Goal: Transaction & Acquisition: Purchase product/service

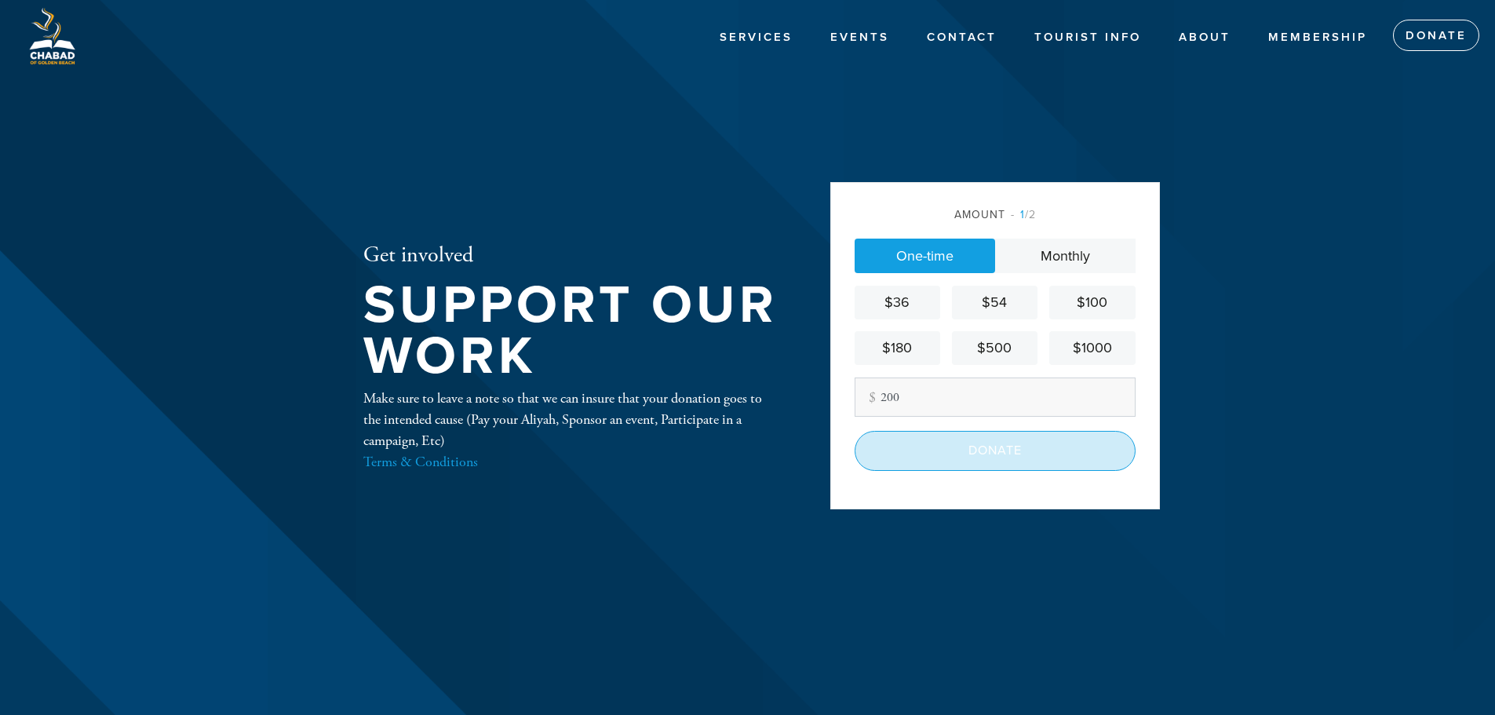
type input "200"
click at [1024, 464] on input "Donate" at bounding box center [995, 450] width 281 height 39
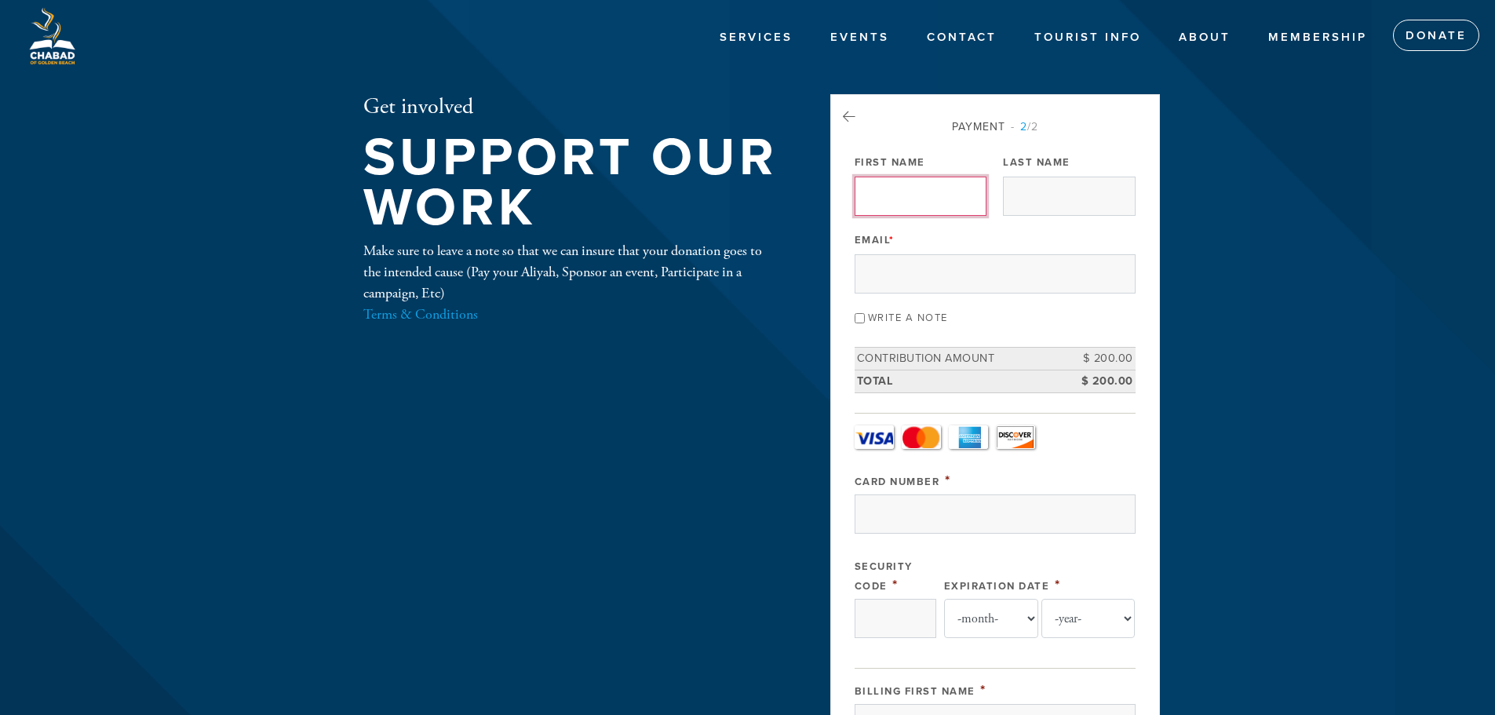
click at [919, 202] on input "First Name" at bounding box center [921, 196] width 132 height 39
type input "Karine"
type input "Acoca"
click at [947, 268] on input "Email *" at bounding box center [995, 273] width 281 height 39
type input "[EMAIL_ADDRESS][DOMAIN_NAME]"
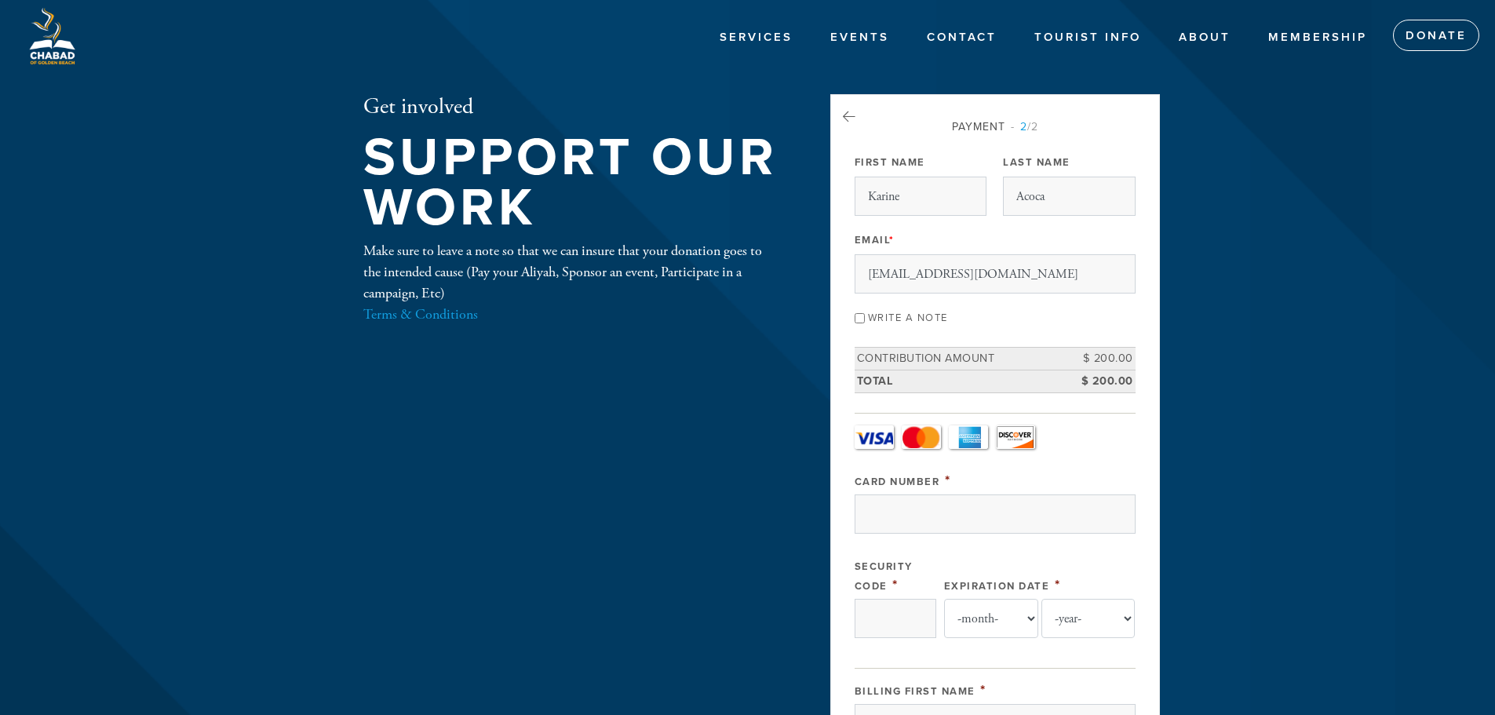
click at [860, 318] on input "Write a note" at bounding box center [860, 318] width 10 height 10
checkbox input "true"
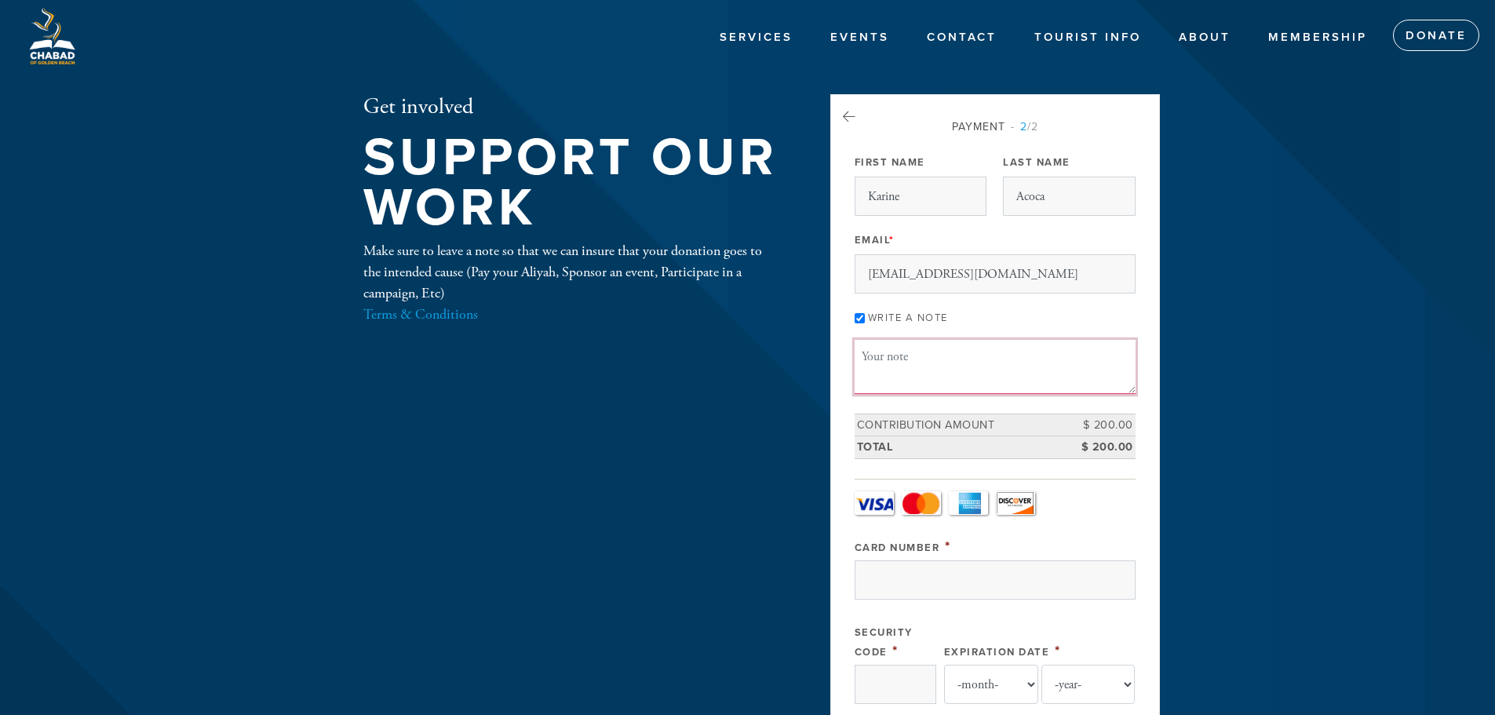
click at [956, 359] on textarea "Message or dedication" at bounding box center [995, 366] width 281 height 53
click at [881, 358] on textarea "Seat for Karine Acoca & Johanna Benhamou" at bounding box center [995, 366] width 281 height 53
click at [1102, 360] on textarea "Seats for Karine Acoca & Johanna Benhamou" at bounding box center [995, 366] width 281 height 53
click at [1022, 365] on textarea "Seats for Karine Acoca & Johanna Benhamou for Roch Hachana & Yom Kippour If pos…" at bounding box center [995, 366] width 281 height 53
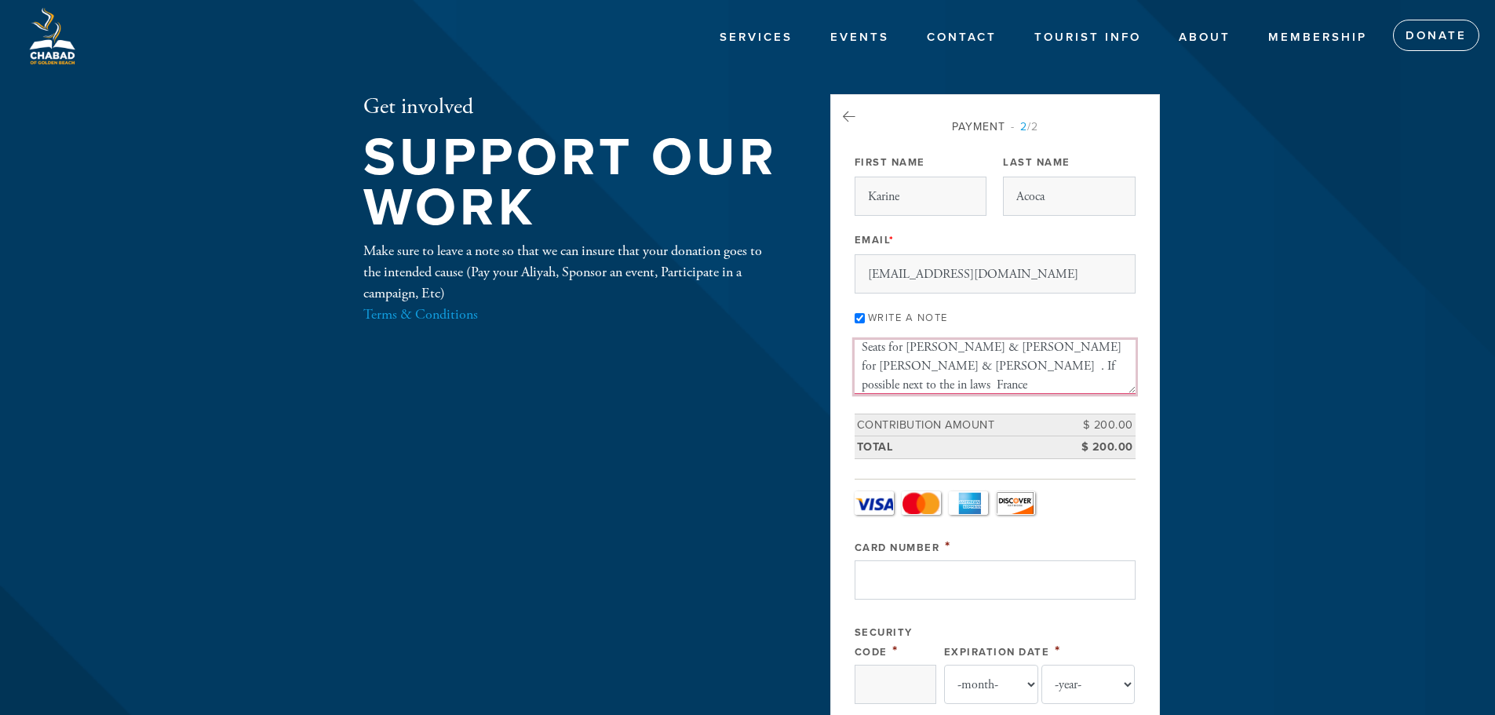
type textarea "Seats for [PERSON_NAME] & [PERSON_NAME] for [PERSON_NAME] & [PERSON_NAME] . If …"
click at [980, 573] on input "Card Number" at bounding box center [995, 579] width 281 height 39
type input "376747317171009"
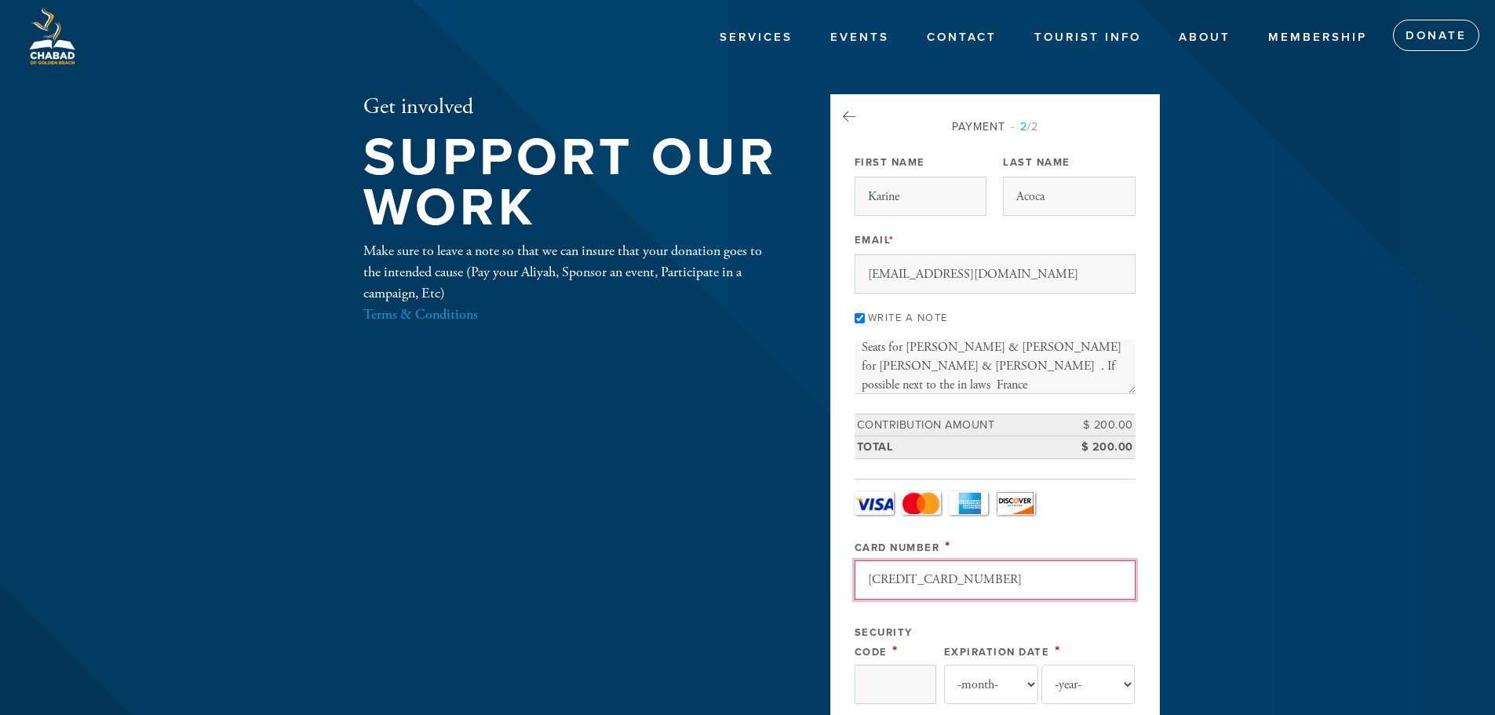
type input "0653"
select select "9"
select select "2027"
drag, startPoint x: 997, startPoint y: 575, endPoint x: 797, endPoint y: 599, distance: 201.6
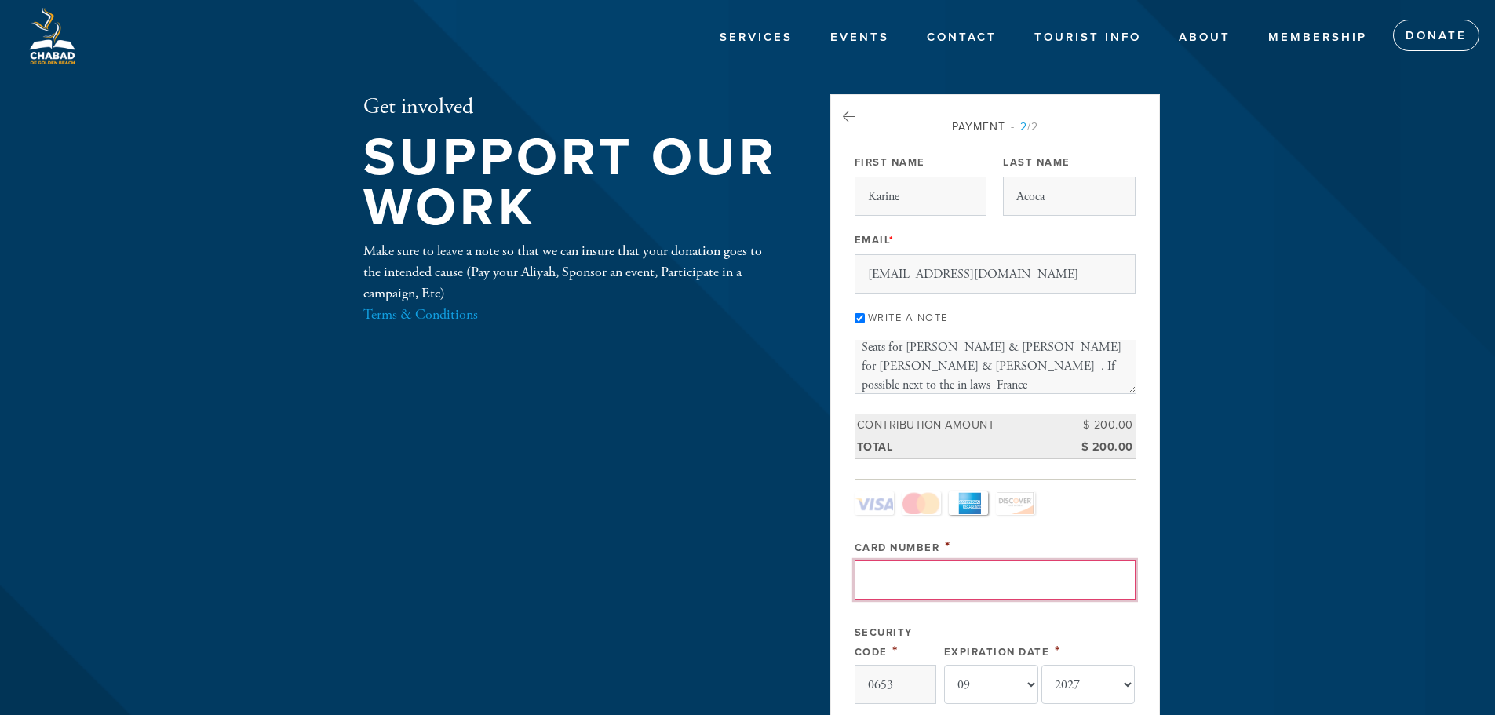
click at [916, 587] on input "Card Number" at bounding box center [995, 579] width 281 height 39
type input "[CREDIT_CARD_NUMBER]"
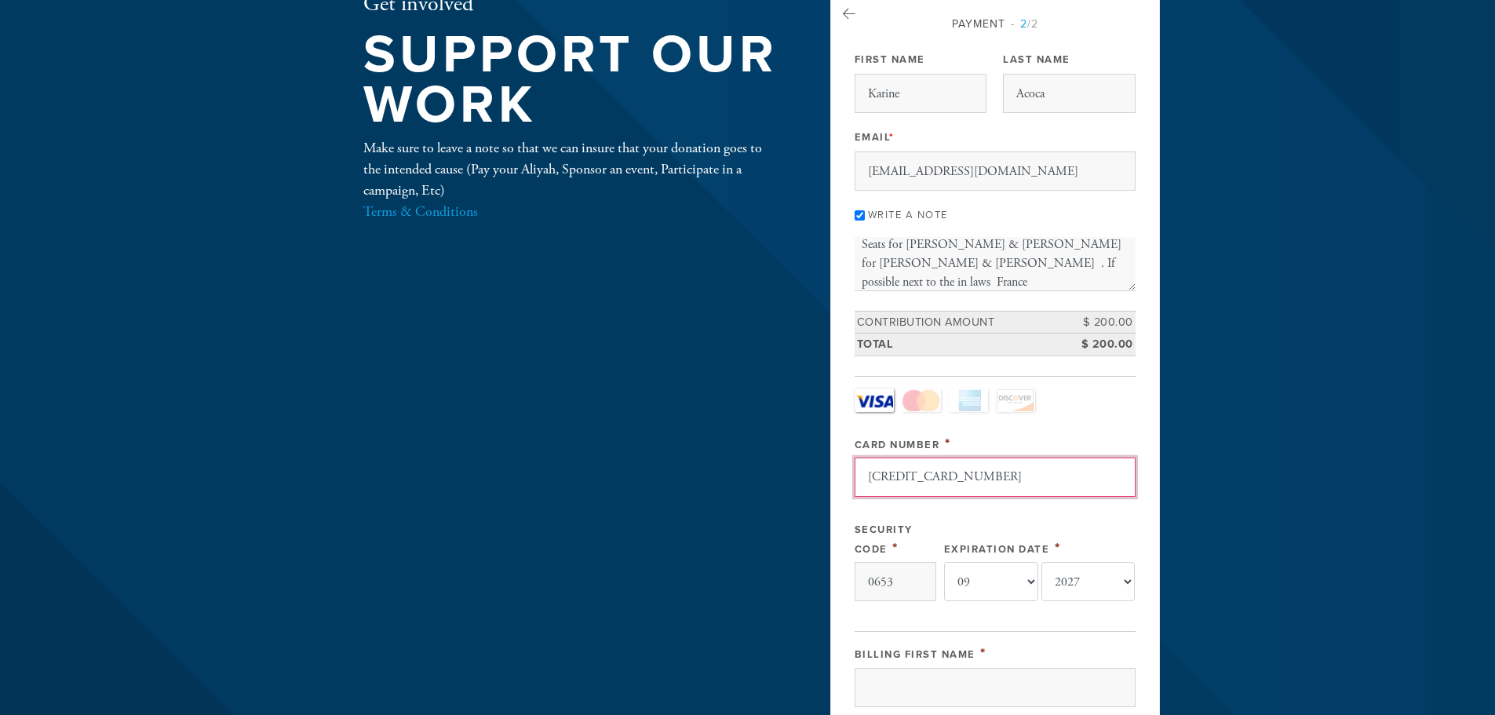
scroll to position [235, 0]
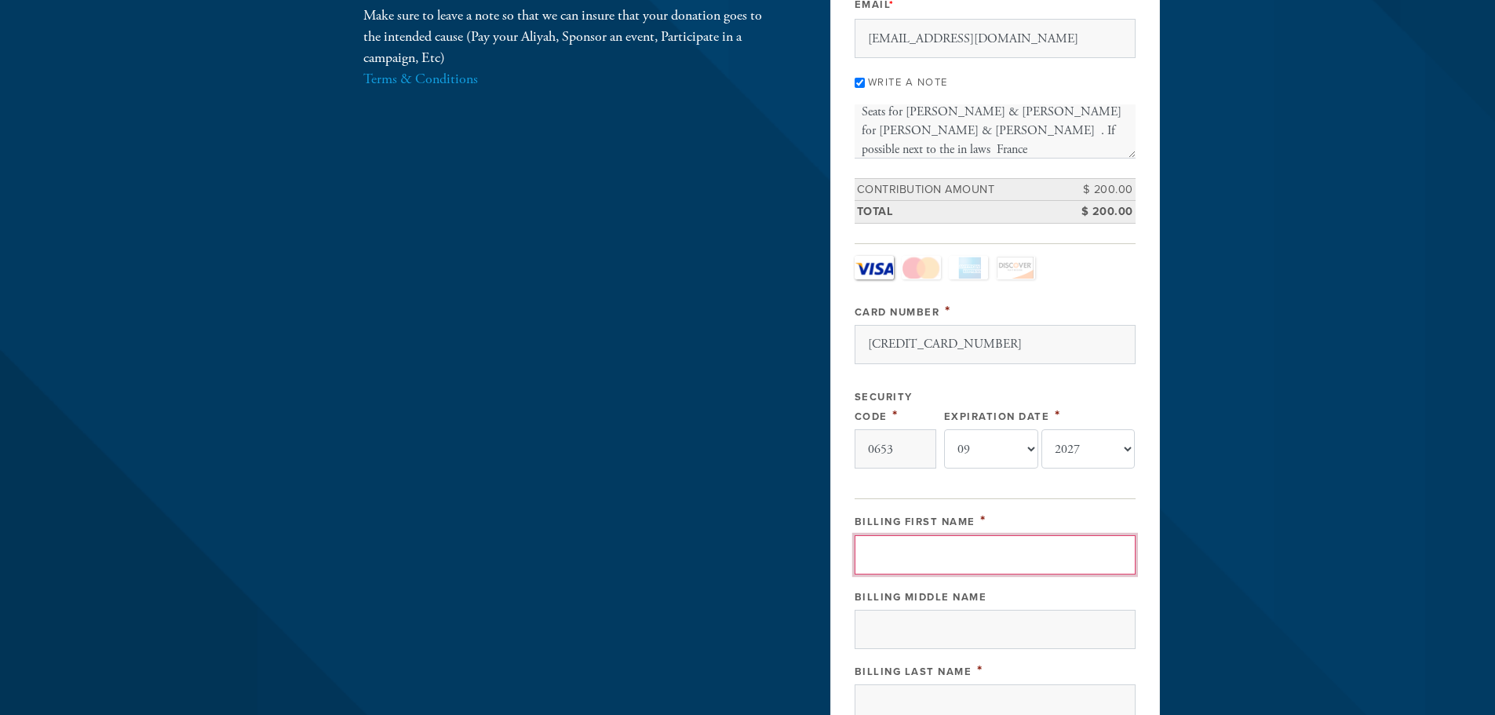
click at [966, 560] on input "Billing First Name" at bounding box center [995, 554] width 281 height 39
type input "Karine"
type input "Acoca"
type input "[STREET_ADDRESS]"
type input "[GEOGRAPHIC_DATA]"
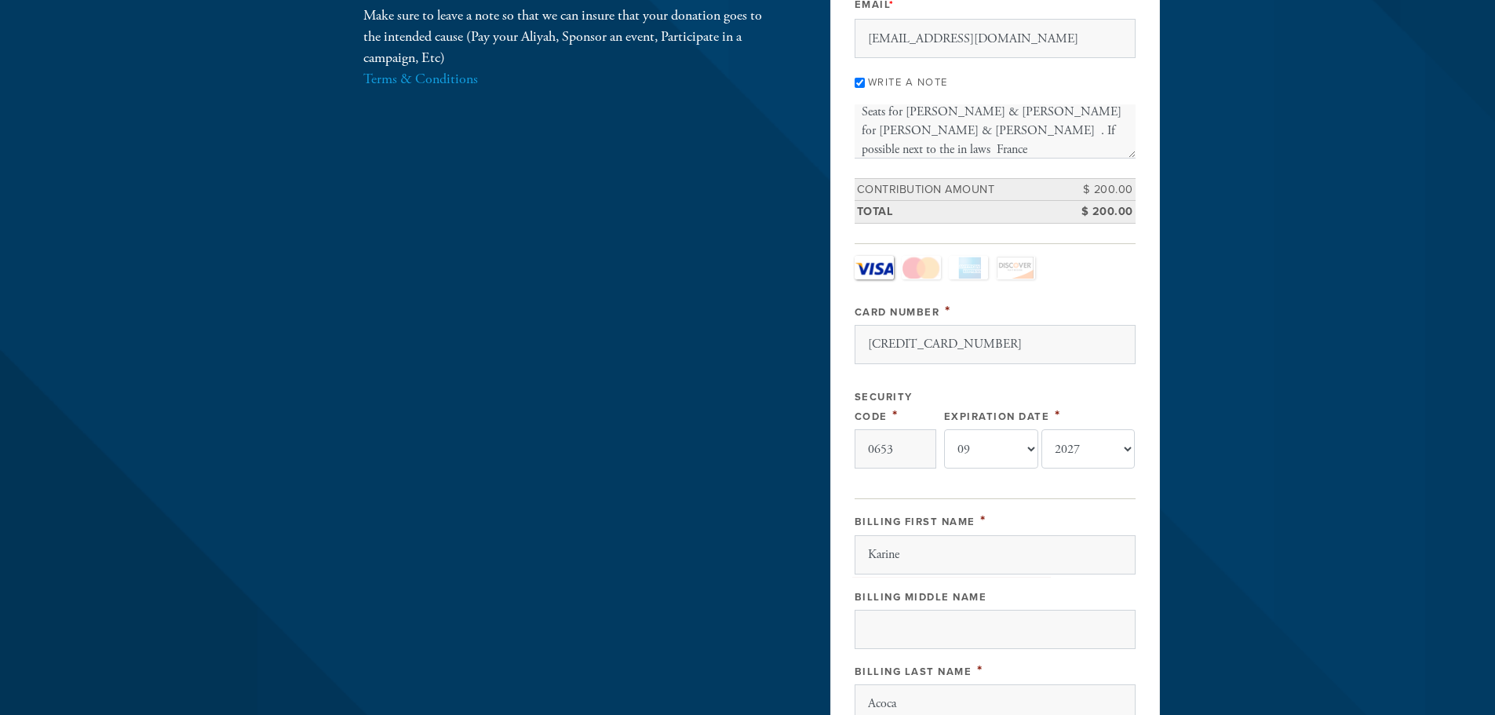
type input "33181"
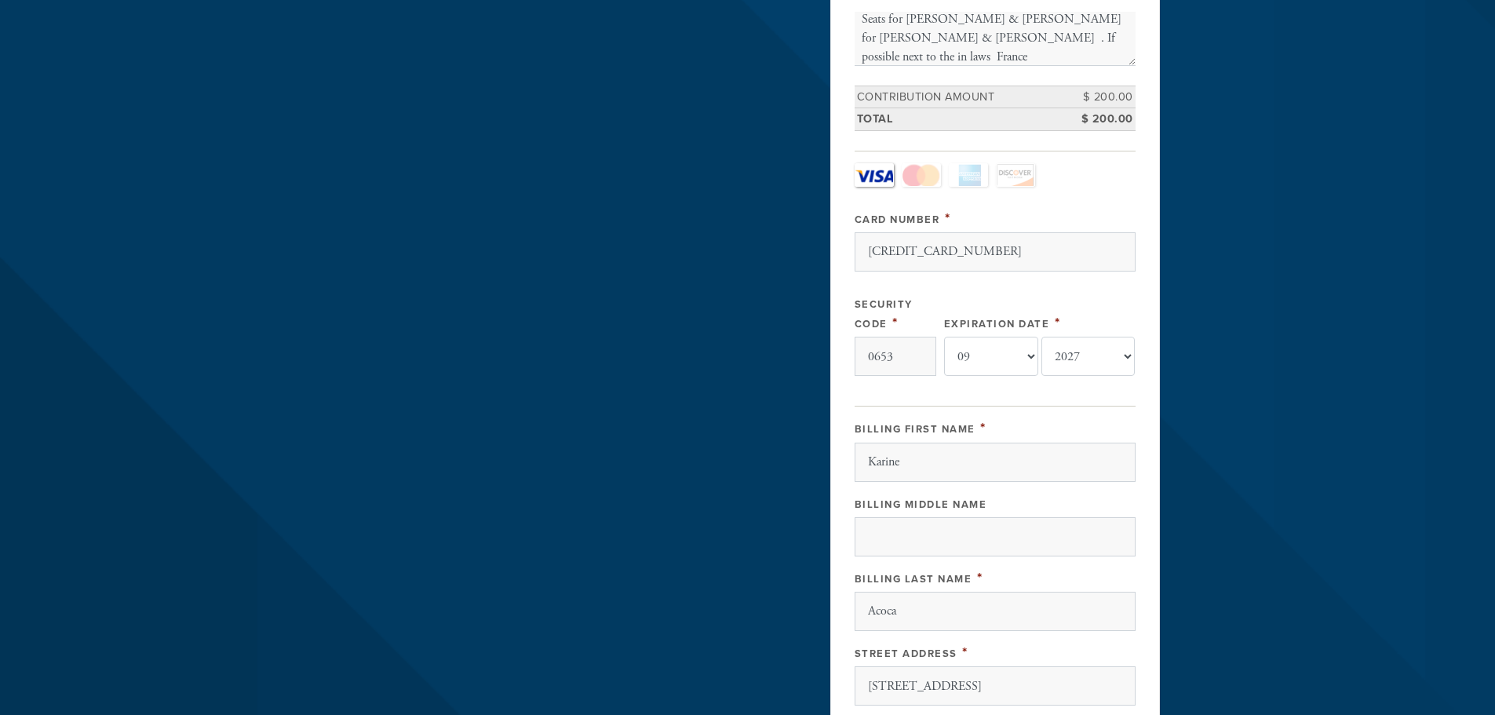
scroll to position [141, 0]
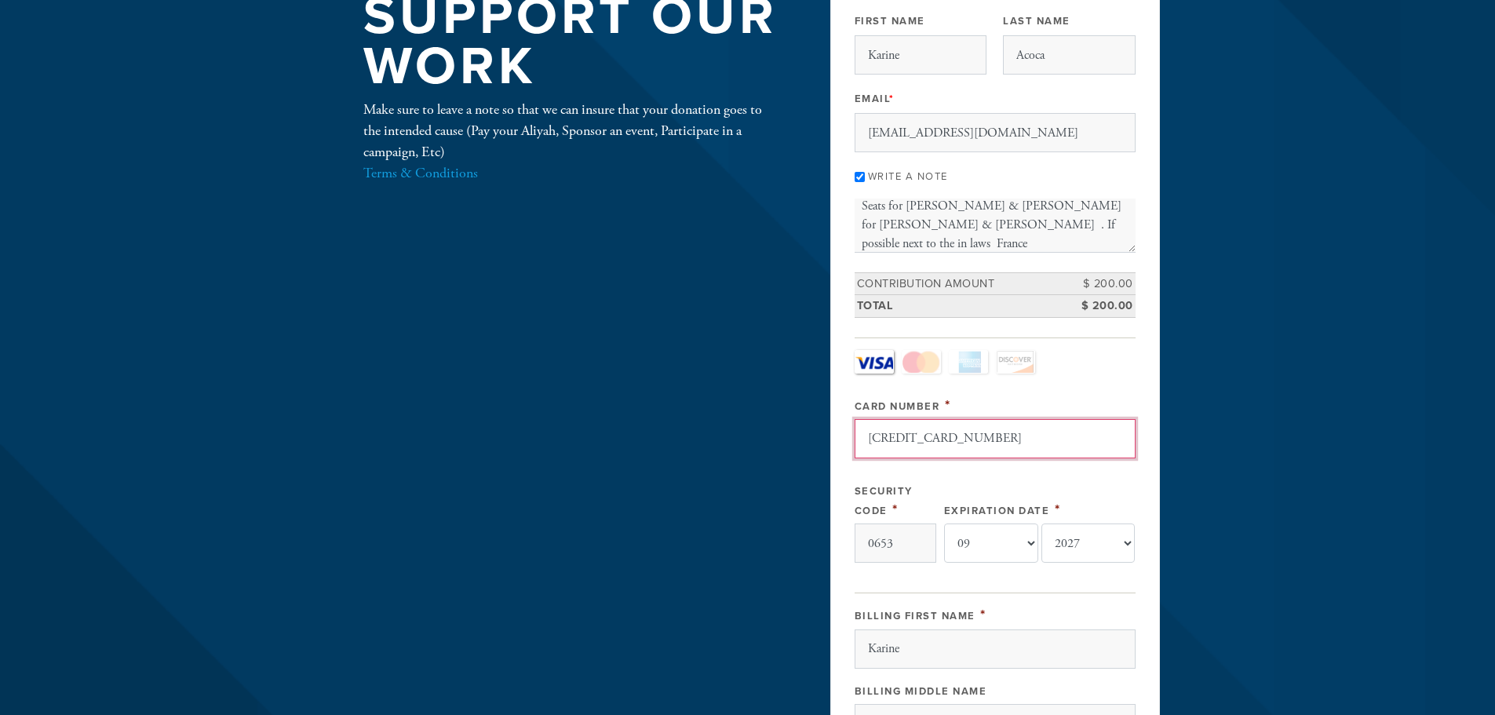
click at [982, 436] on input "[CREDIT_CARD_NUMBER]" at bounding box center [995, 438] width 281 height 39
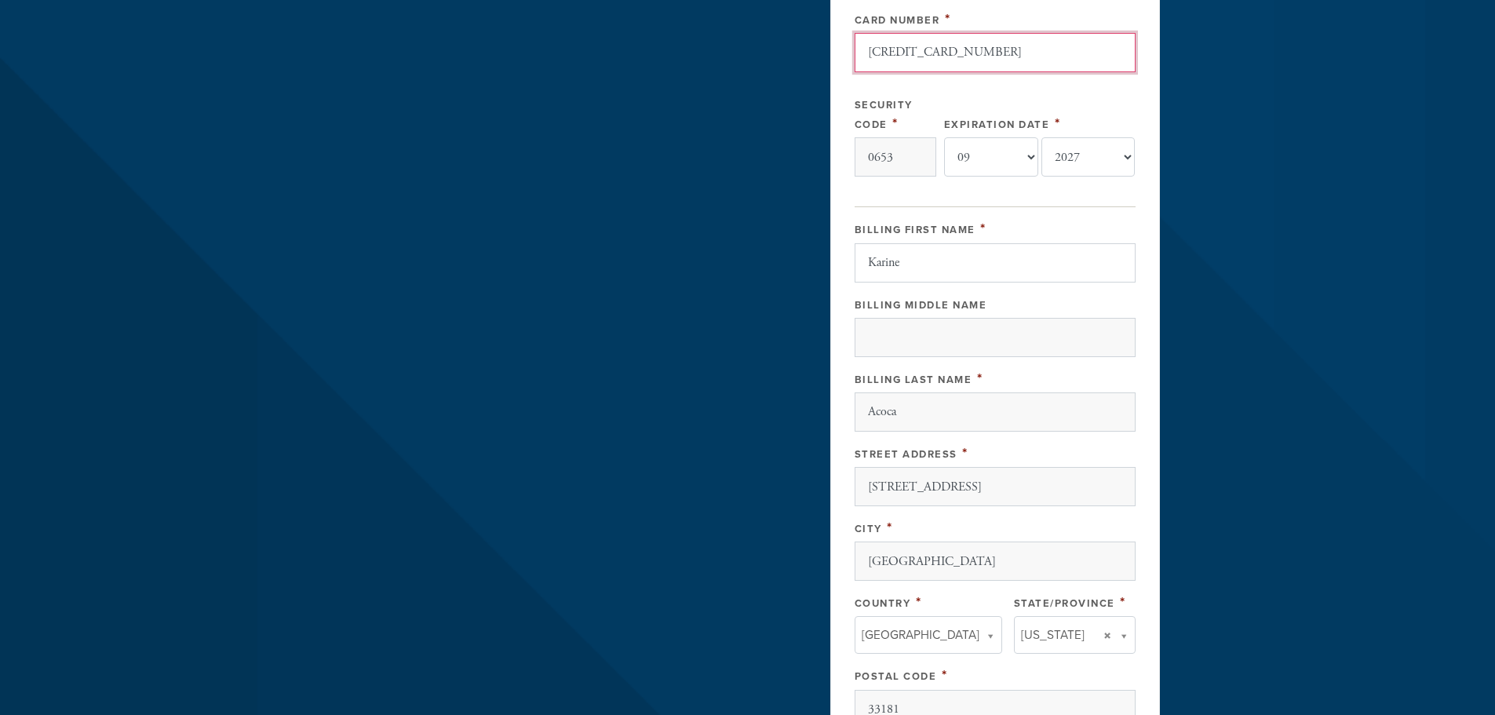
scroll to position [691, 0]
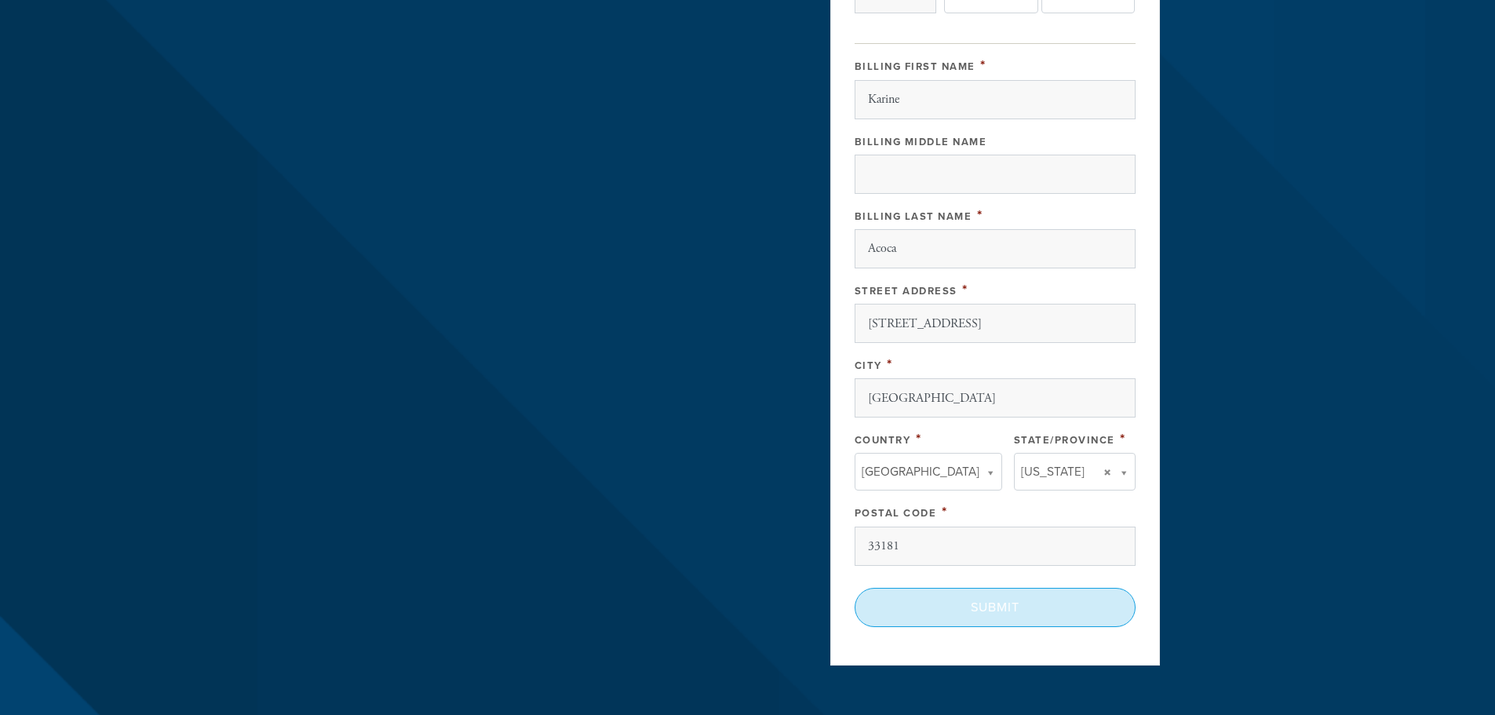
click at [1010, 607] on input "Submit" at bounding box center [995, 607] width 281 height 39
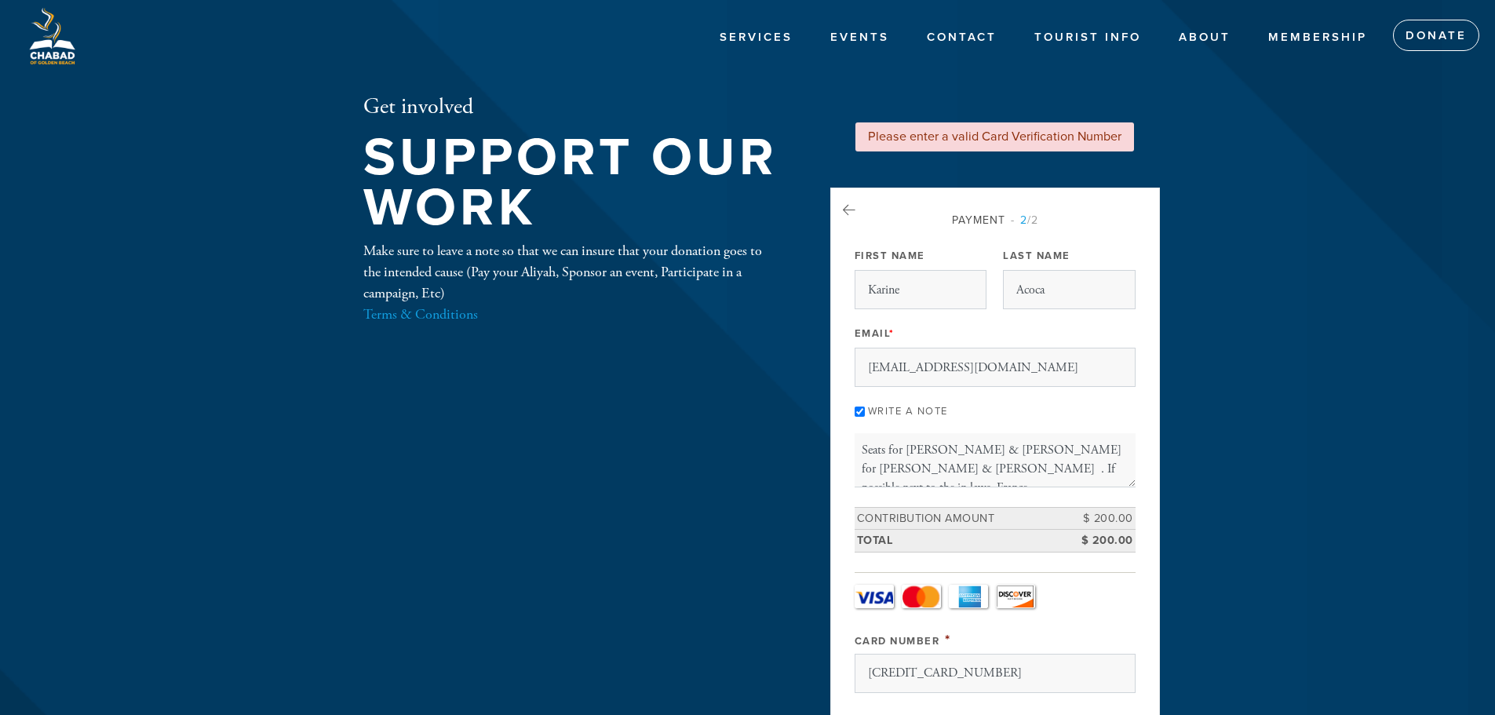
select select "9"
select select "2027"
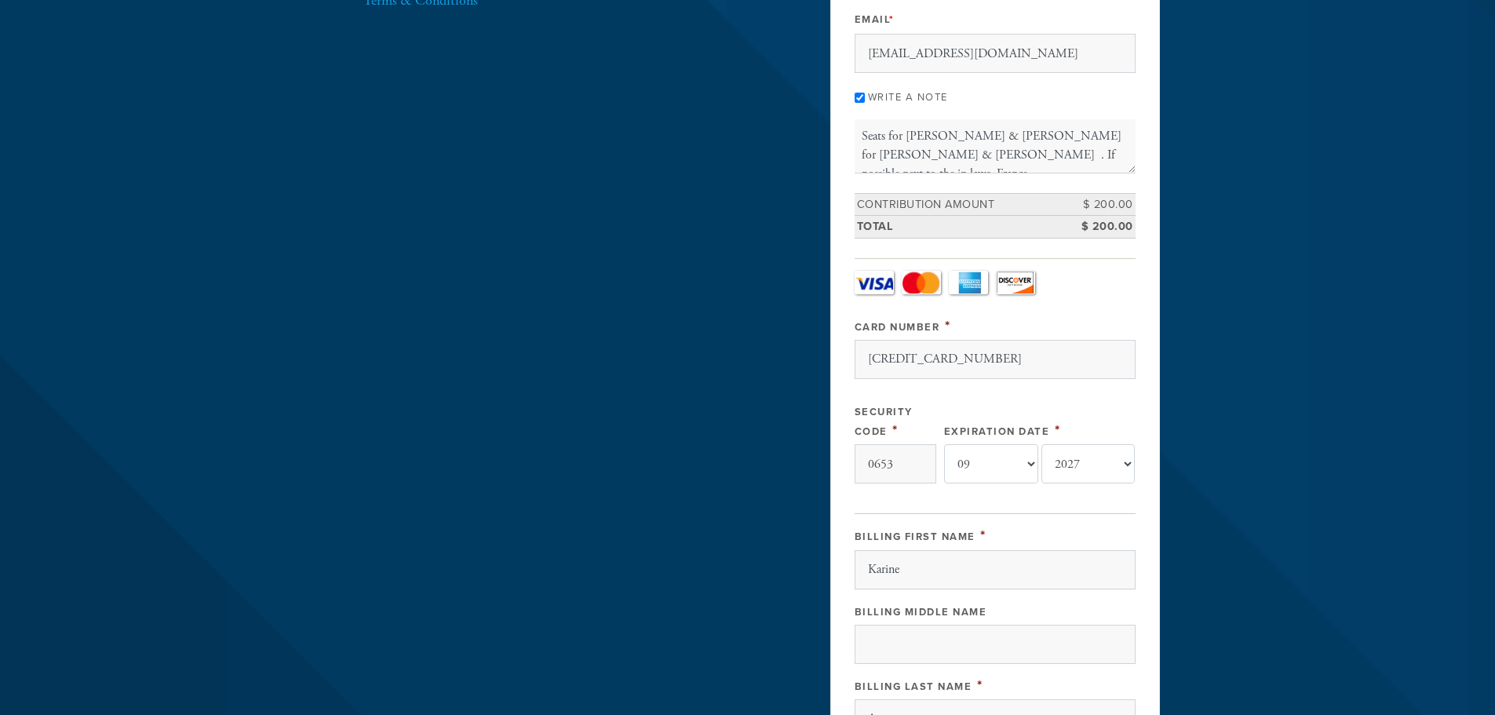
scroll to position [19, 0]
click at [829, 308] on aside "Please enter a valid Card Verification Number Payment 2 /2 Payment Processor Pa…" at bounding box center [995, 469] width 353 height 1379
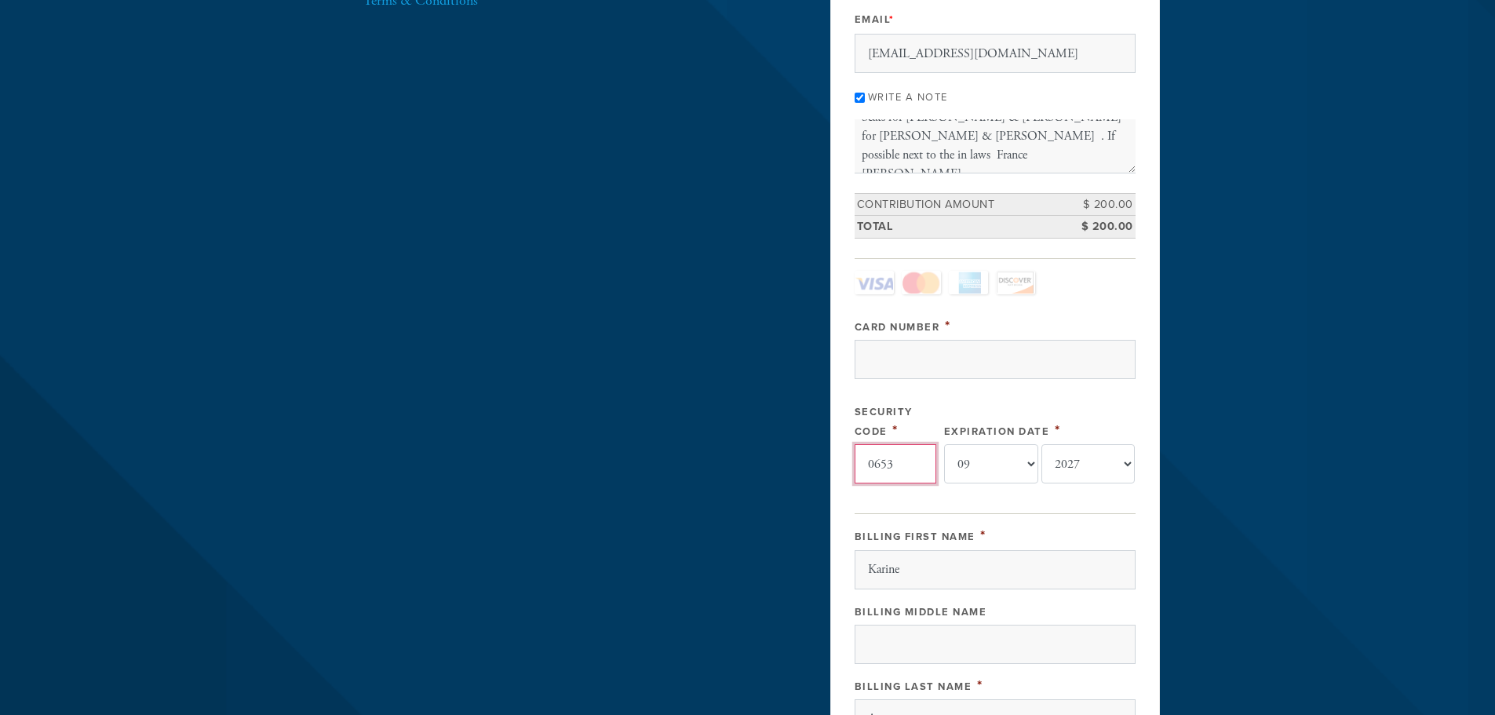
drag, startPoint x: 895, startPoint y: 469, endPoint x: 853, endPoint y: 452, distance: 44.7
click at [832, 462] on div "Payment 2 /2 Payment Processor Pay Later Credit_Card First Name [PERSON_NAME] L…" at bounding box center [995, 505] width 330 height 1262
drag, startPoint x: 964, startPoint y: 454, endPoint x: 970, endPoint y: 461, distance: 9.5
click at [943, 455] on div "Card Type - select - Visa MasterCard Amex Discover Visa MasterCard Amex Discove…" at bounding box center [995, 385] width 281 height 228
click at [1099, 464] on select "-year- 2025 2026 2027 2028 2029 2030 2031 2032 2033 2034 2035" at bounding box center [1088, 463] width 94 height 39
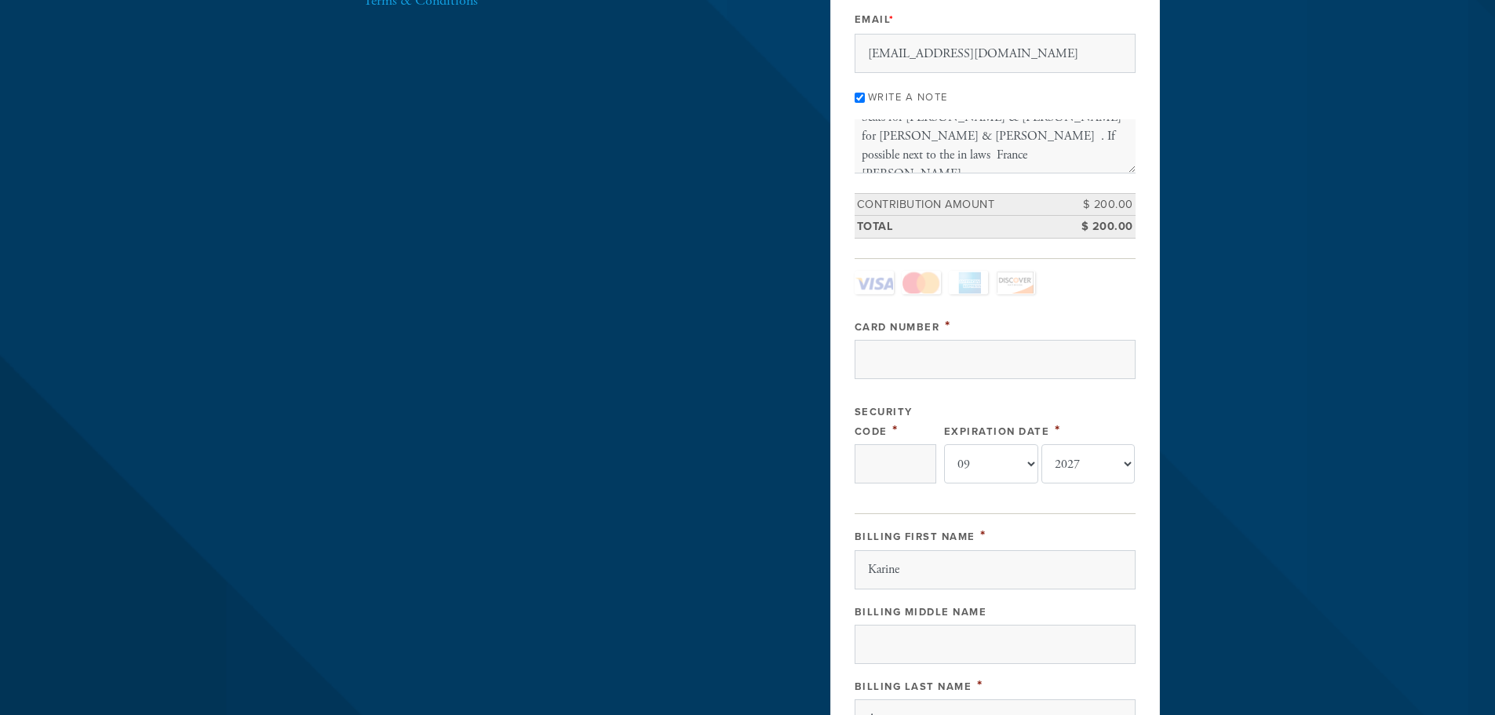
drag, startPoint x: 937, startPoint y: 402, endPoint x: 953, endPoint y: 398, distance: 16.2
click at [941, 402] on div "Card Type - select - Visa MasterCard Amex Discover Visa MasterCard Amex Discove…" at bounding box center [995, 385] width 281 height 228
click at [977, 362] on input "Card Number" at bounding box center [995, 359] width 281 height 39
type input "[CREDIT_CARD_NUMBER]"
select select "12"
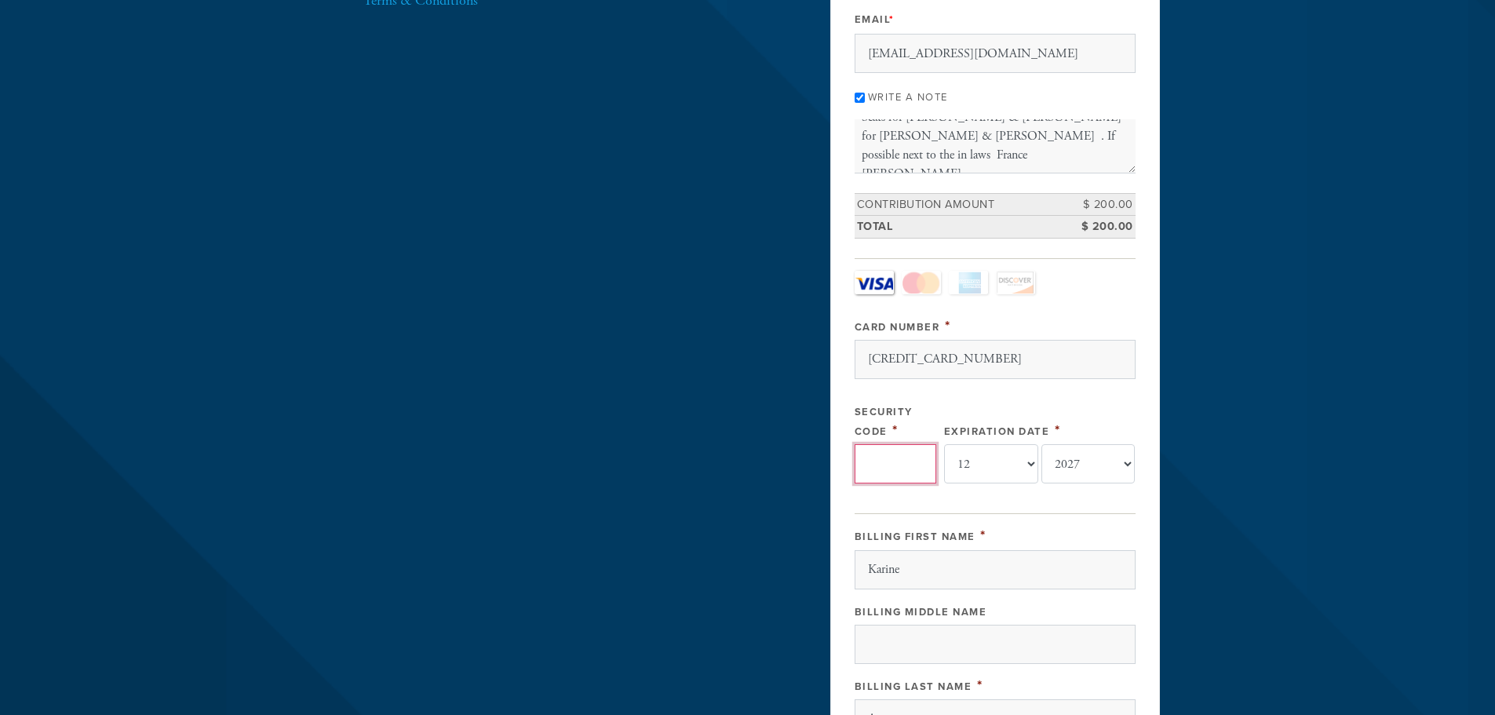
click at [897, 463] on input "Security Code" at bounding box center [896, 463] width 82 height 39
type input "288"
click at [1269, 494] on header "Services Events Contact Tourist Info About Membership Donate Get involved Suppo…" at bounding box center [747, 469] width 1495 height 1567
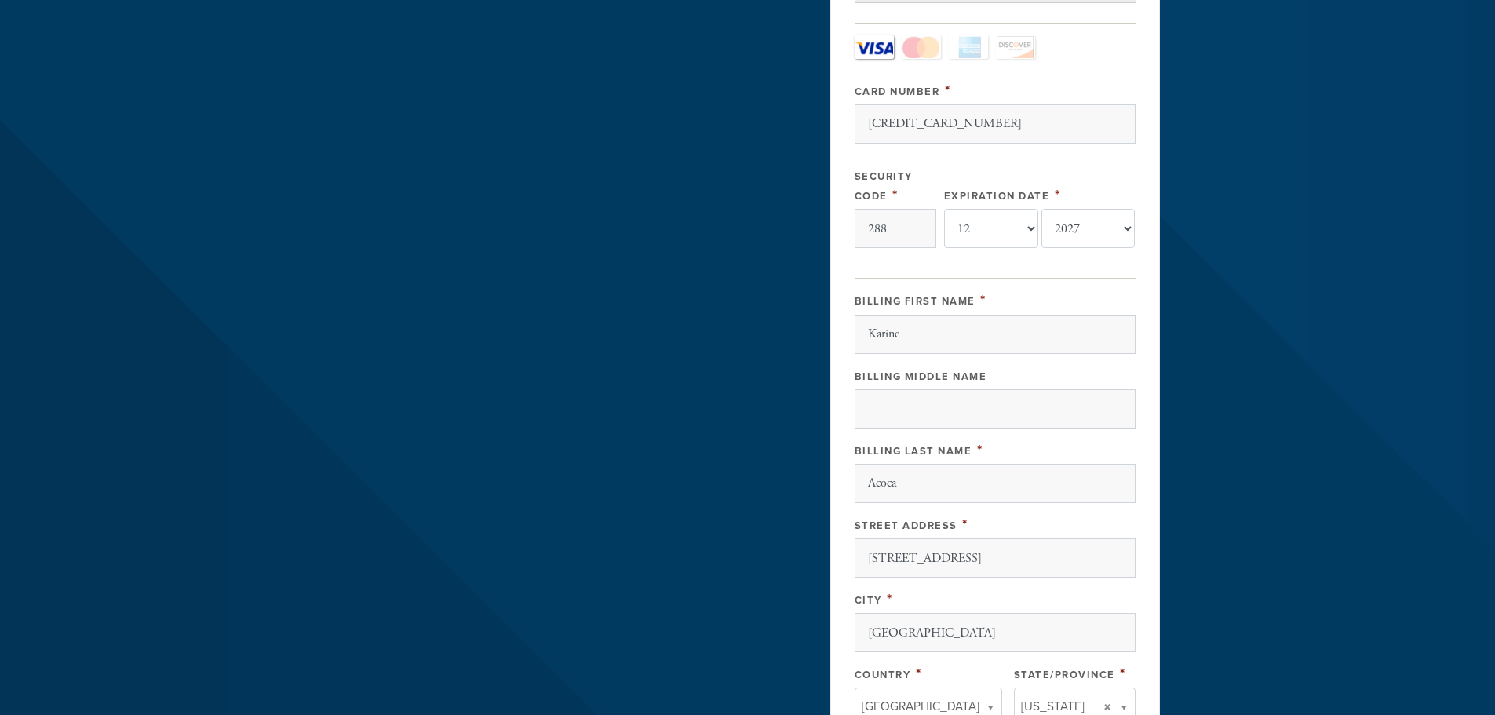
scroll to position [863, 0]
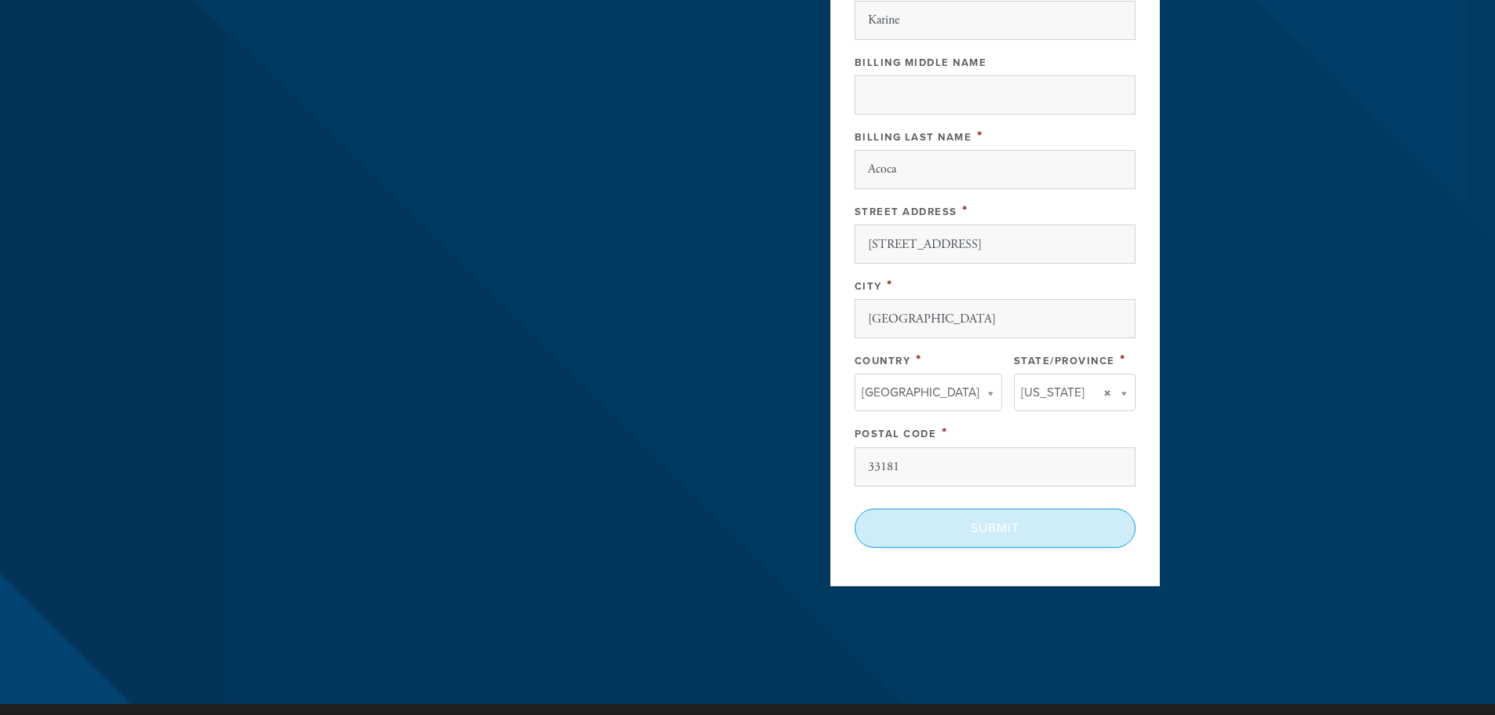
click at [1020, 531] on input "Submit" at bounding box center [995, 528] width 281 height 39
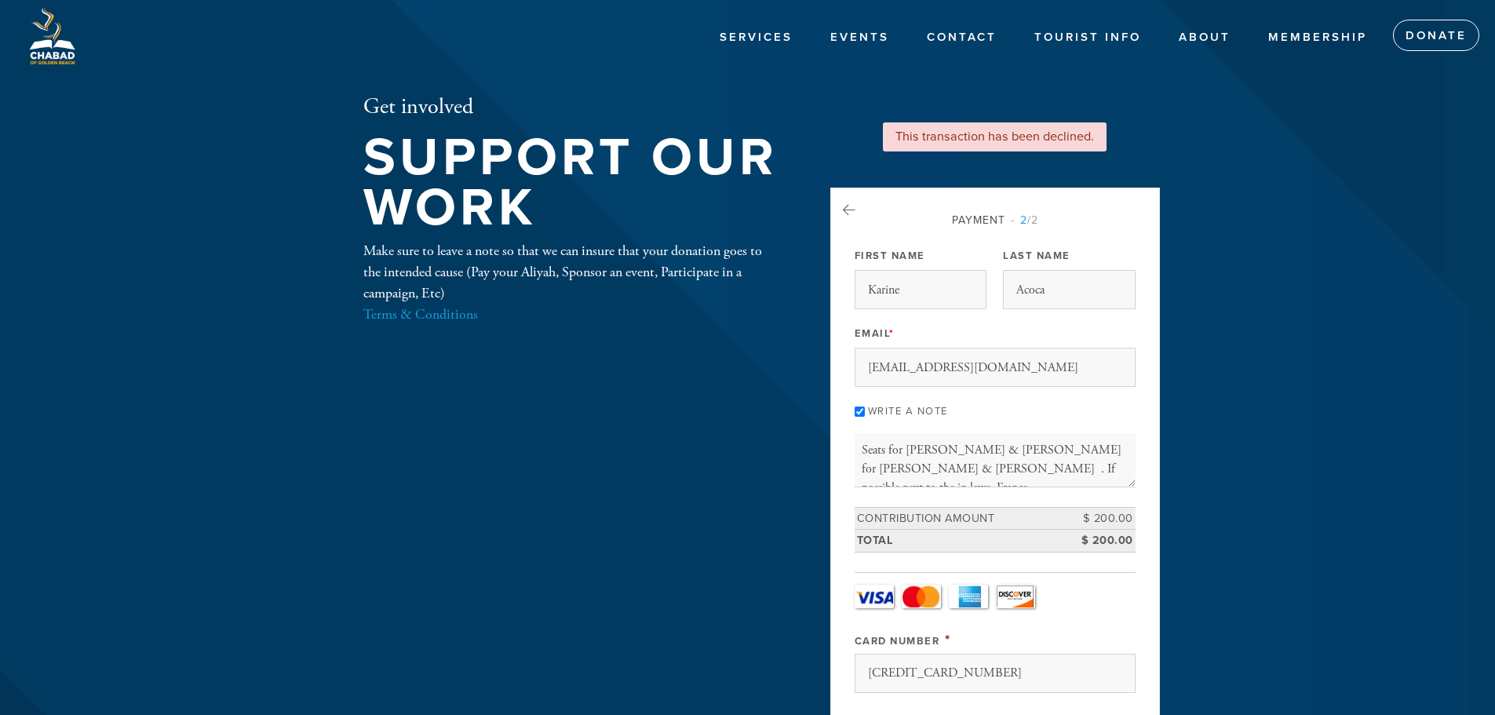
select select "12"
select select "2027"
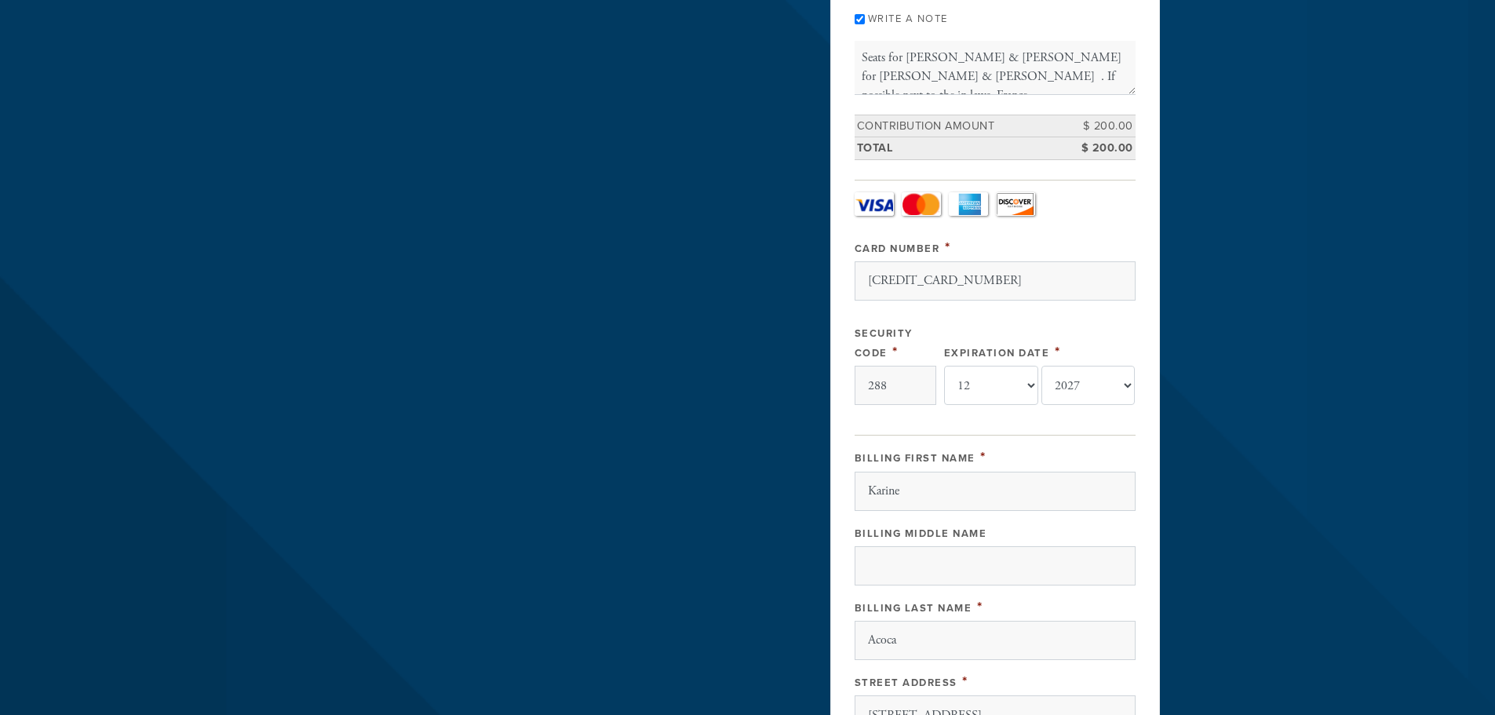
click at [810, 293] on div "Get involved Support our work Make sure to leave a note so that we can insure t…" at bounding box center [748, 391] width 848 height 1379
drag, startPoint x: 900, startPoint y: 385, endPoint x: 833, endPoint y: 384, distance: 67.5
click at [833, 384] on div "Payment 2 /2 Payment Processor Pay Later Credit_Card First Name [PERSON_NAME] L…" at bounding box center [995, 426] width 330 height 1262
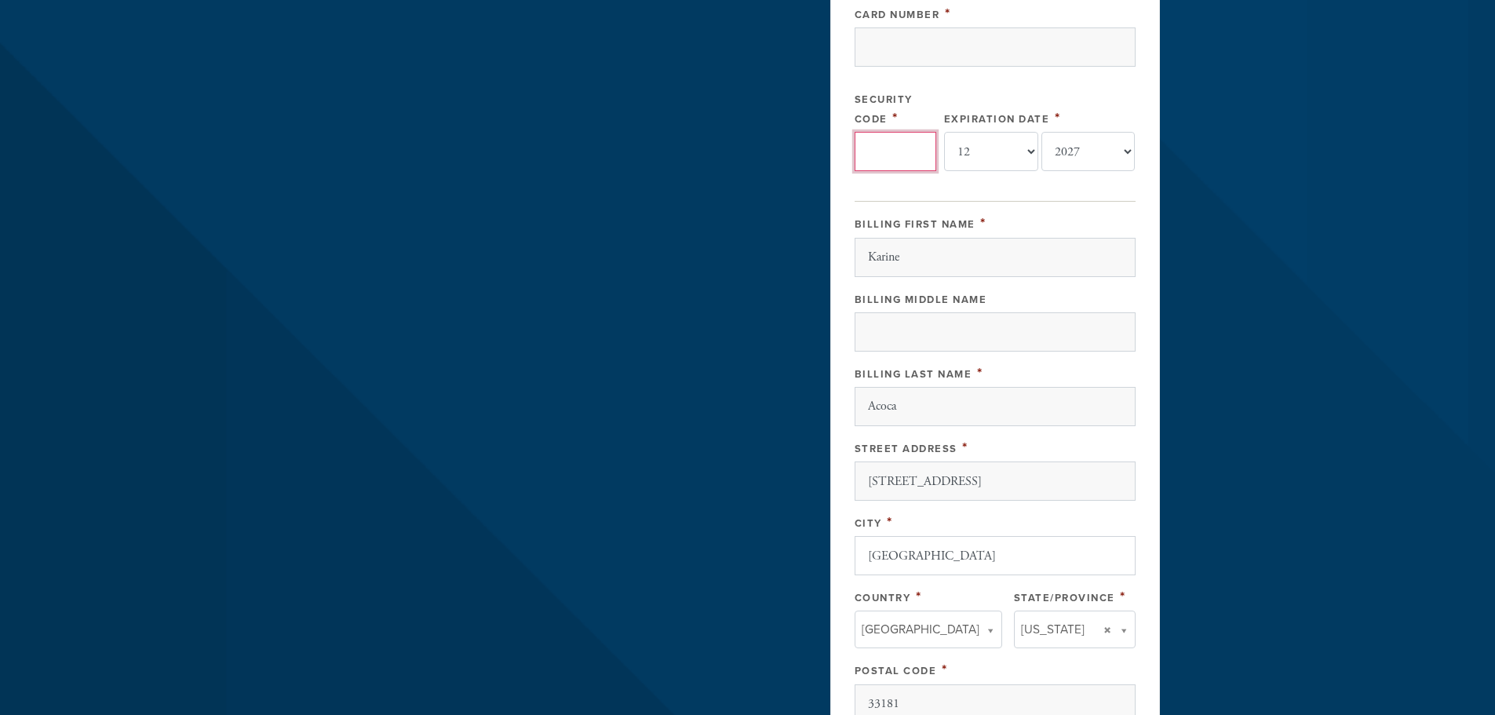
scroll to position [628, 0]
drag, startPoint x: 989, startPoint y: 479, endPoint x: 841, endPoint y: 488, distance: 148.6
click at [841, 488] on div "Payment 2 /2 Payment Processor Pay Later Credit_Card First Name [PERSON_NAME] L…" at bounding box center [995, 191] width 330 height 1262
type input "[STREET_ADDRESS][PERSON_NAME]"
drag, startPoint x: 896, startPoint y: 527, endPoint x: 893, endPoint y: 536, distance: 9.7
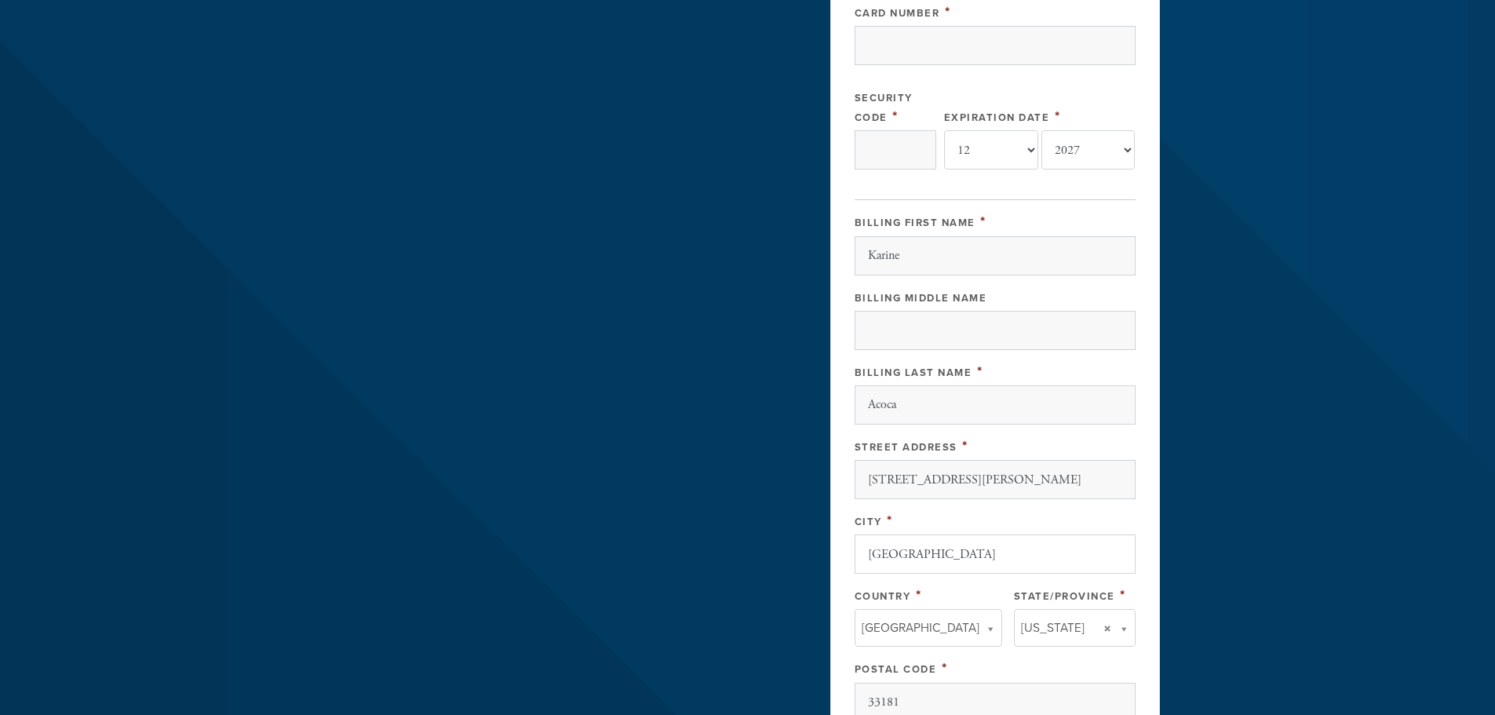
click at [894, 535] on div "City * [GEOGRAPHIC_DATA]" at bounding box center [995, 542] width 281 height 63
drag, startPoint x: 961, startPoint y: 551, endPoint x: 842, endPoint y: 552, distance: 118.5
click at [842, 552] on div "Payment 2 /2 Payment Processor Pay Later Credit_Card First Name [PERSON_NAME] L…" at bounding box center [995, 191] width 330 height 1262
type input "[GEOGRAPHIC_DATA]"
click at [1344, 482] on header "Services Events Contact Tourist Info About Membership Donate Get involved Suppo…" at bounding box center [747, 155] width 1495 height 1567
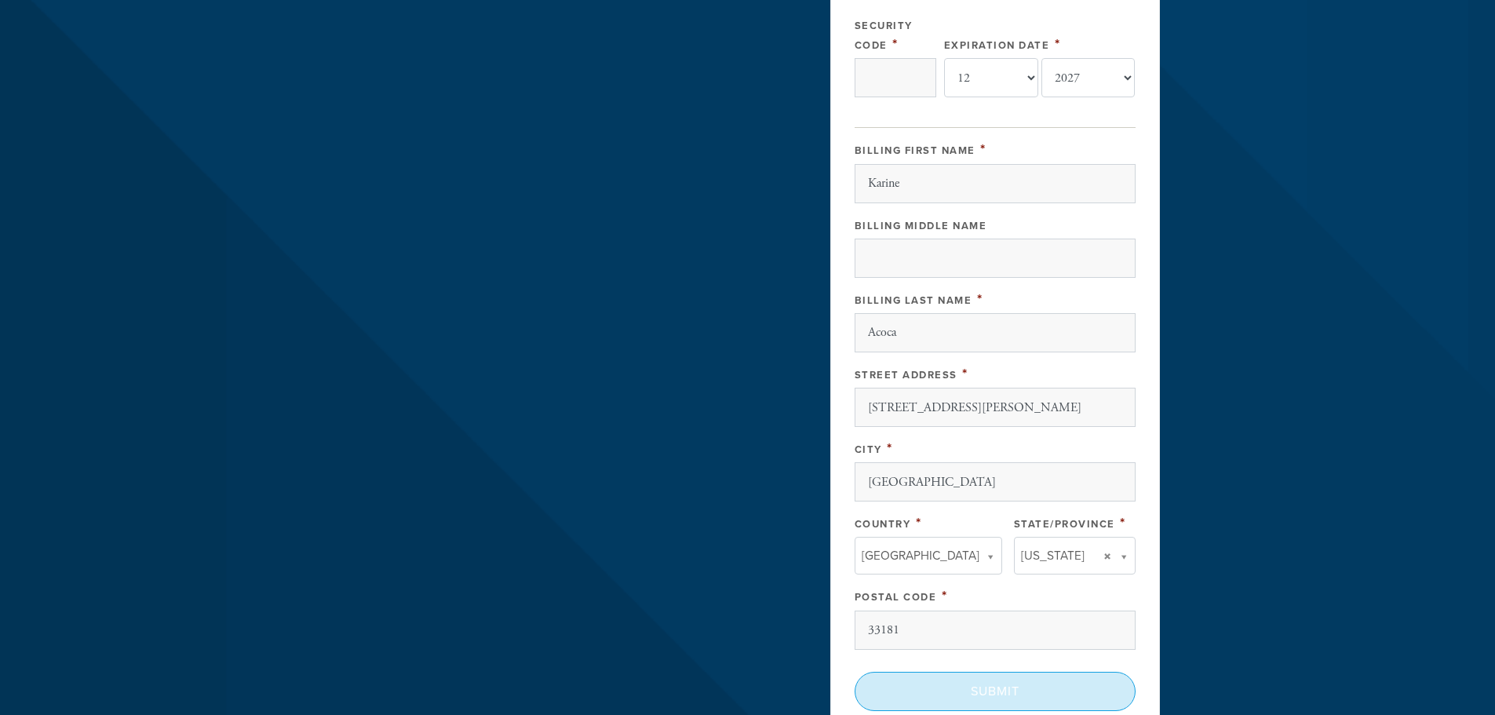
scroll to position [785, 0]
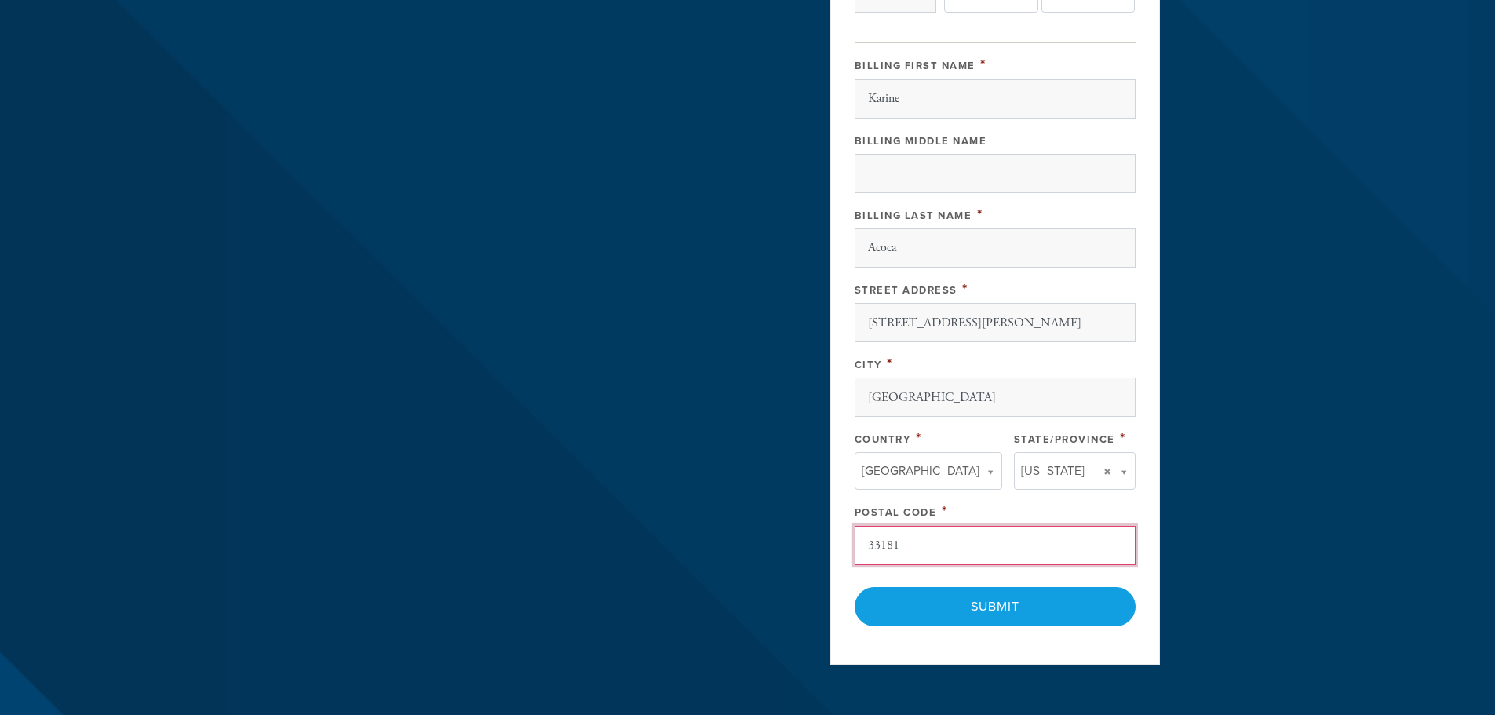
click at [939, 549] on input "33181" at bounding box center [995, 545] width 281 height 39
type input "33160"
type input "[US_STATE]"
type input "[GEOGRAPHIC_DATA]"
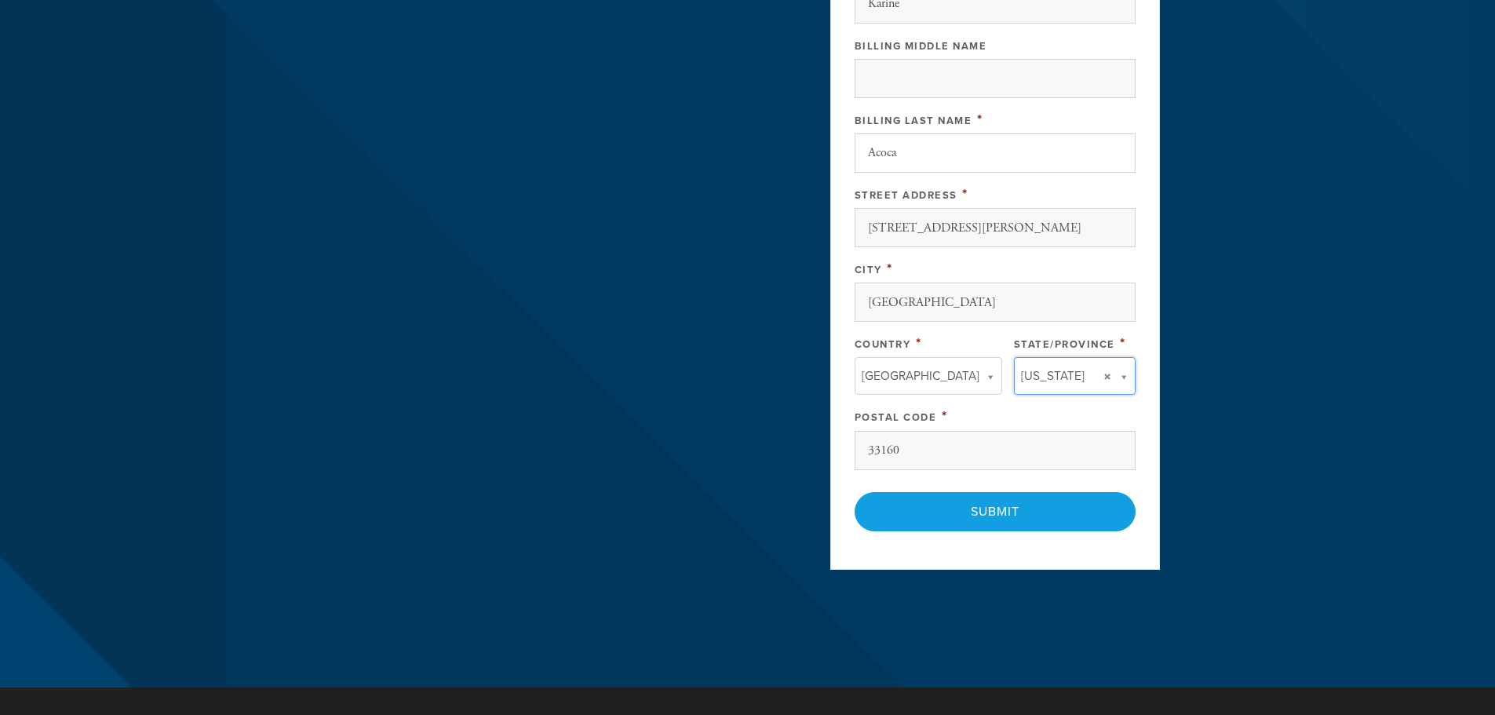
scroll to position [409, 0]
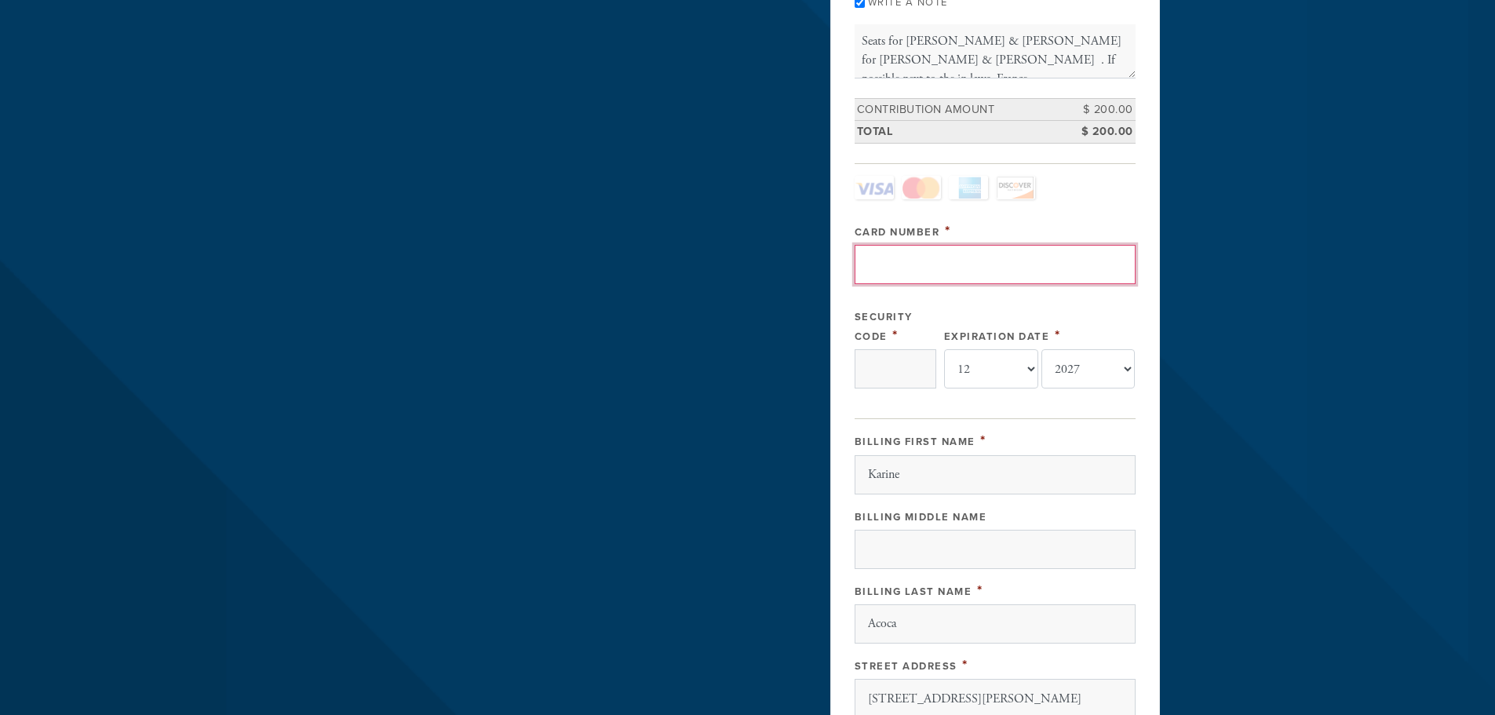
click at [954, 258] on input "Card Number" at bounding box center [995, 264] width 281 height 39
type input "[CREDIT_CARD_NUMBER]"
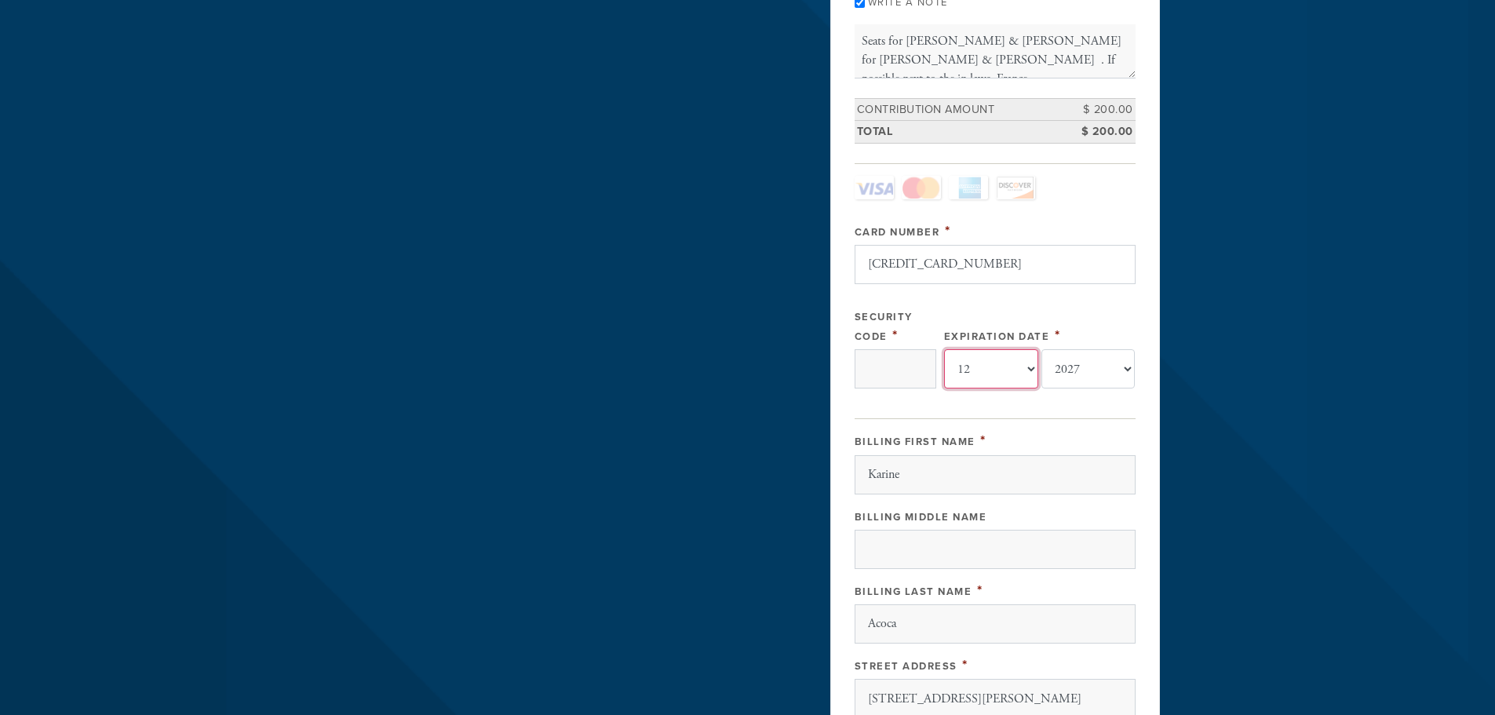
select select "3"
select select "2028"
click at [873, 377] on input "Security Code" at bounding box center [896, 368] width 82 height 39
type input "662"
click at [1340, 384] on header "Services Events Contact Tourist Info About Membership Donate Get involved Suppo…" at bounding box center [747, 374] width 1495 height 1567
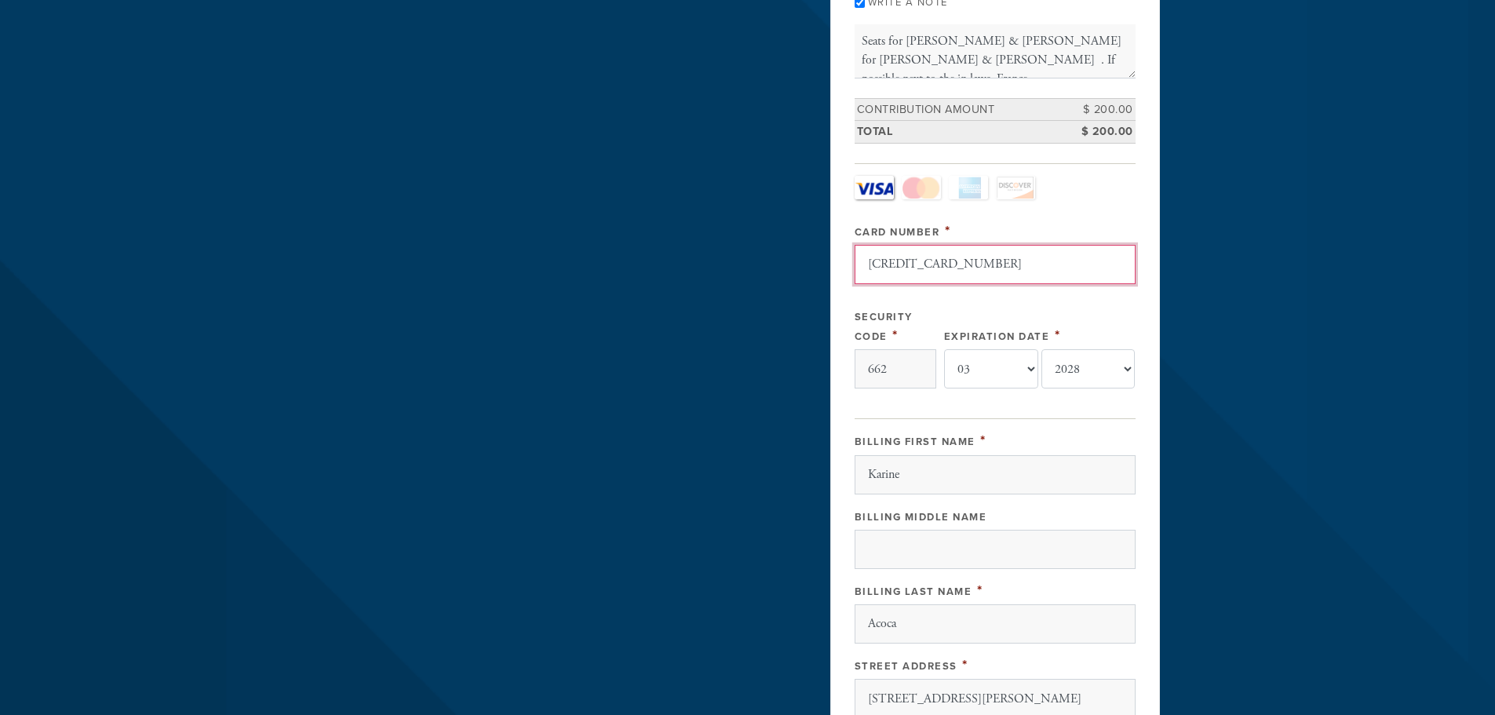
drag, startPoint x: 983, startPoint y: 268, endPoint x: 852, endPoint y: 268, distance: 131.1
click at [852, 268] on div "Payment 2 /2 Payment Processor Pay Later Credit_Card First Name [PERSON_NAME] L…" at bounding box center [995, 410] width 330 height 1262
type input "[CREDIT_CARD_NUMBER]"
click at [916, 372] on input "662" at bounding box center [896, 368] width 82 height 39
drag, startPoint x: 914, startPoint y: 372, endPoint x: 866, endPoint y: 373, distance: 48.7
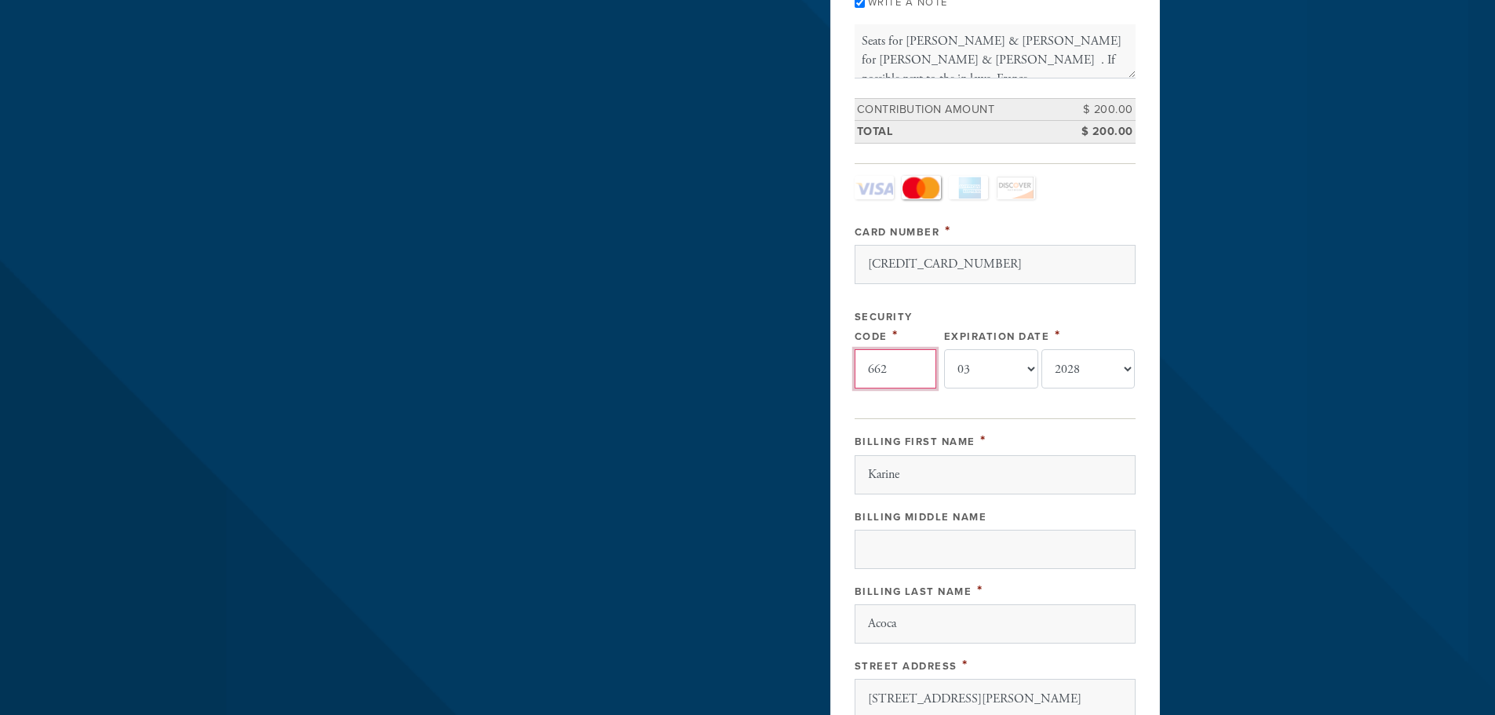
click at [866, 373] on input "662" at bounding box center [896, 368] width 82 height 39
type input "397"
click at [995, 374] on select "-month- 01 02 03 04 05 06 07 08 09 10 11 12" at bounding box center [991, 368] width 94 height 39
select select "8"
click at [944, 349] on select "-month- 01 02 03 04 05 06 07 08 09 10 11 12" at bounding box center [991, 368] width 94 height 39
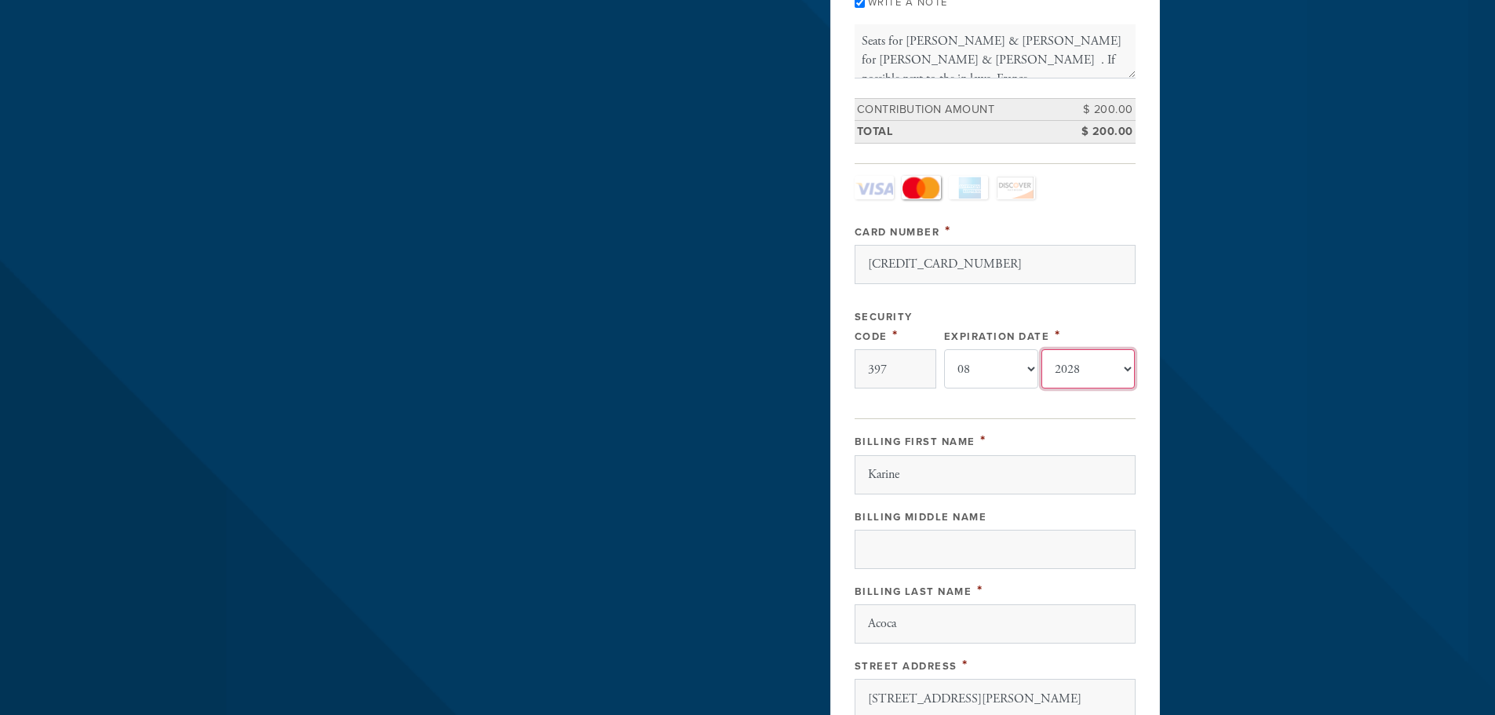
click at [1108, 371] on select "-year- 2025 2026 2027 2028 2029 2030 2031 2032 2033 2034 2035" at bounding box center [1088, 368] width 94 height 39
select select "2030"
click at [1041, 349] on select "-year- 2025 2026 2027 2028 2029 2030 2031 2032 2033 2034 2035" at bounding box center [1088, 368] width 94 height 39
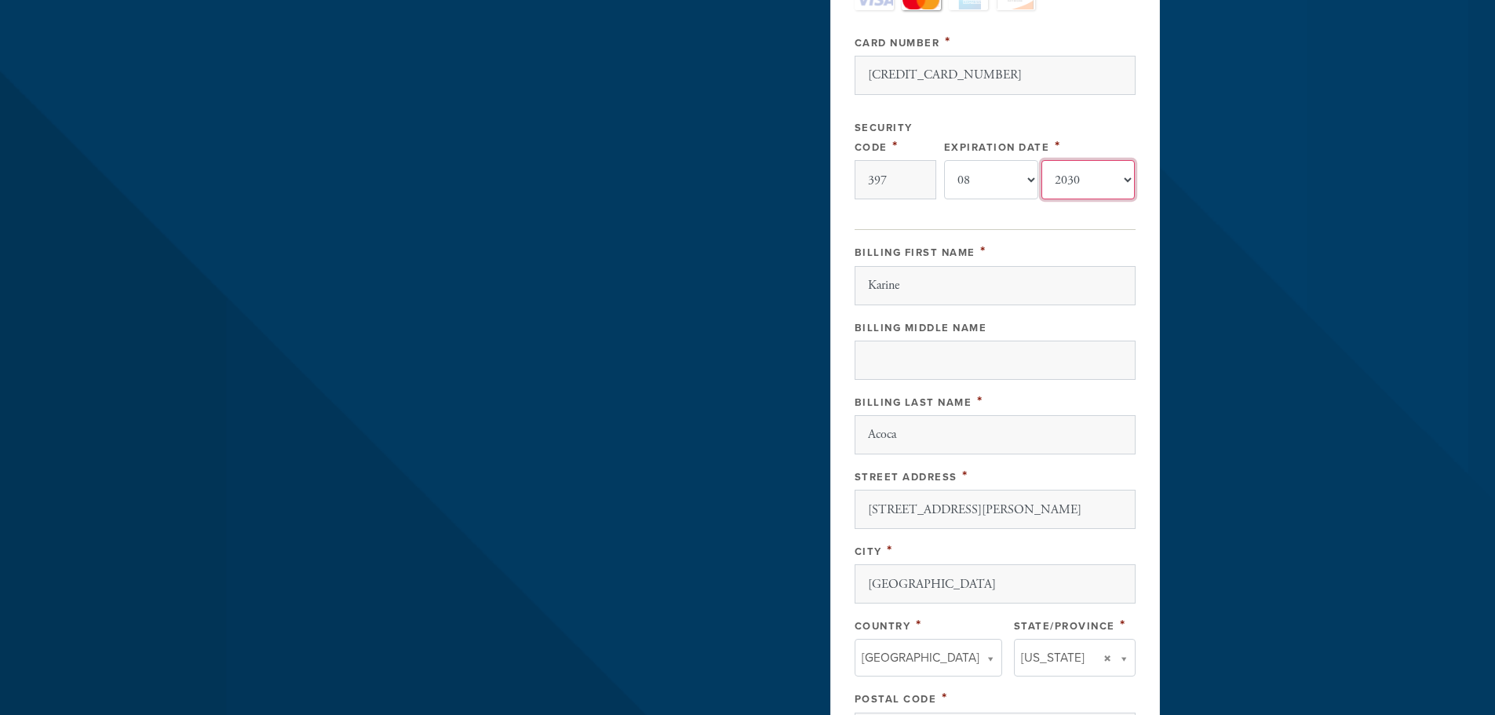
scroll to position [801, 0]
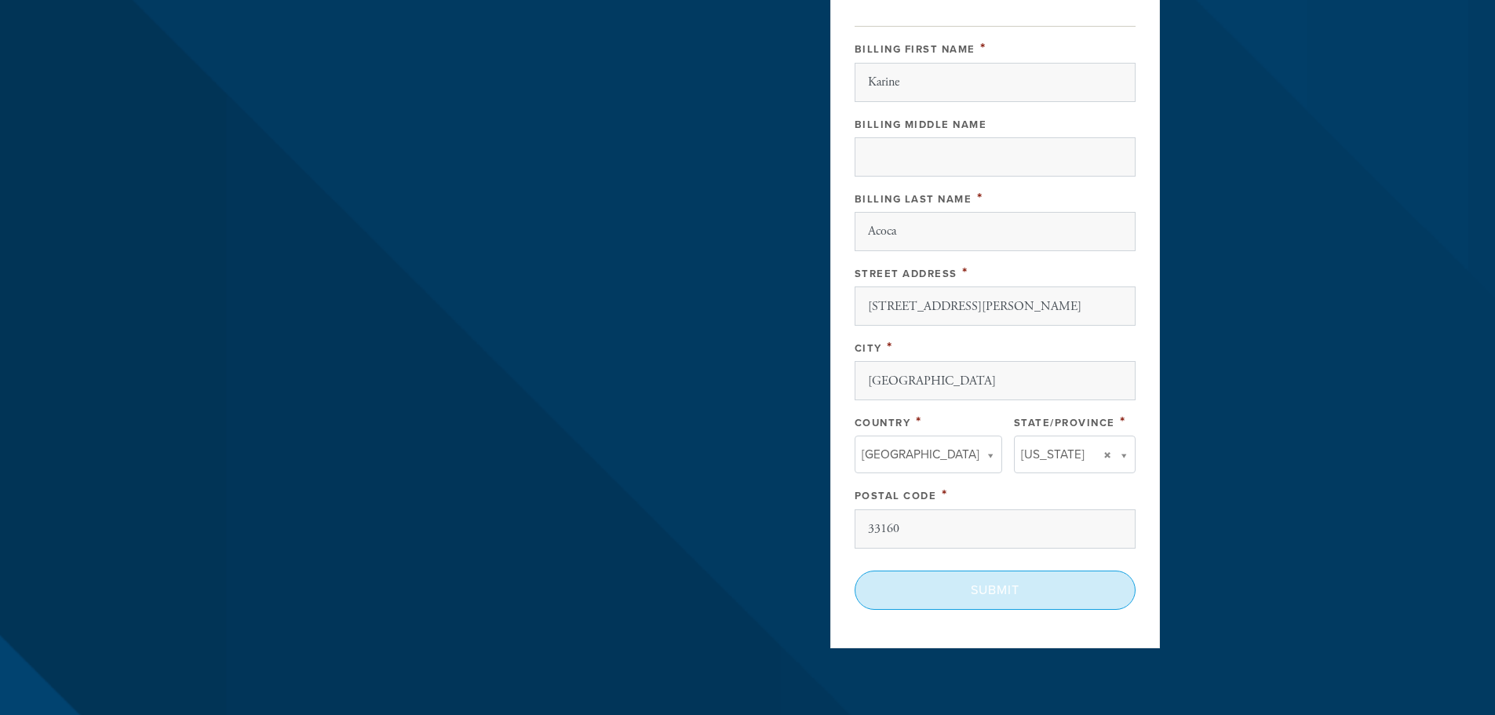
click at [981, 591] on input "Submit" at bounding box center [995, 590] width 281 height 39
